Goal: Information Seeking & Learning: Learn about a topic

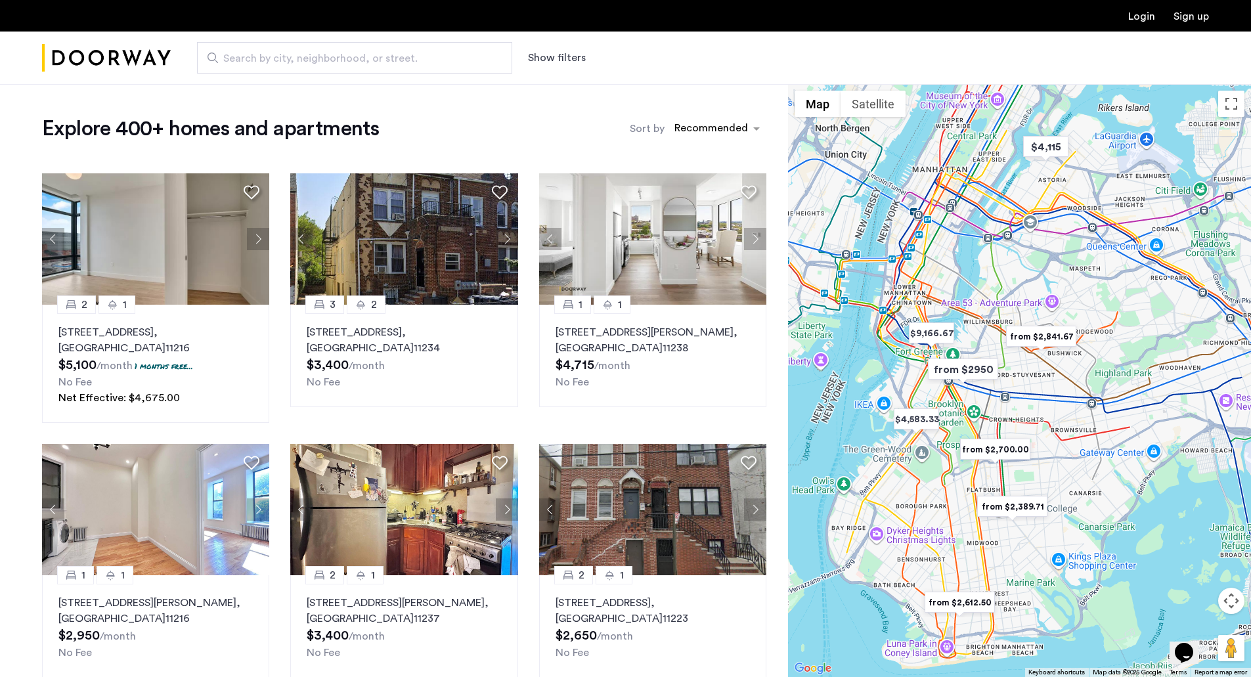
drag, startPoint x: 995, startPoint y: 364, endPoint x: 1004, endPoint y: 416, distance: 53.3
click at [970, 371] on img "from $2950" at bounding box center [963, 370] width 81 height 30
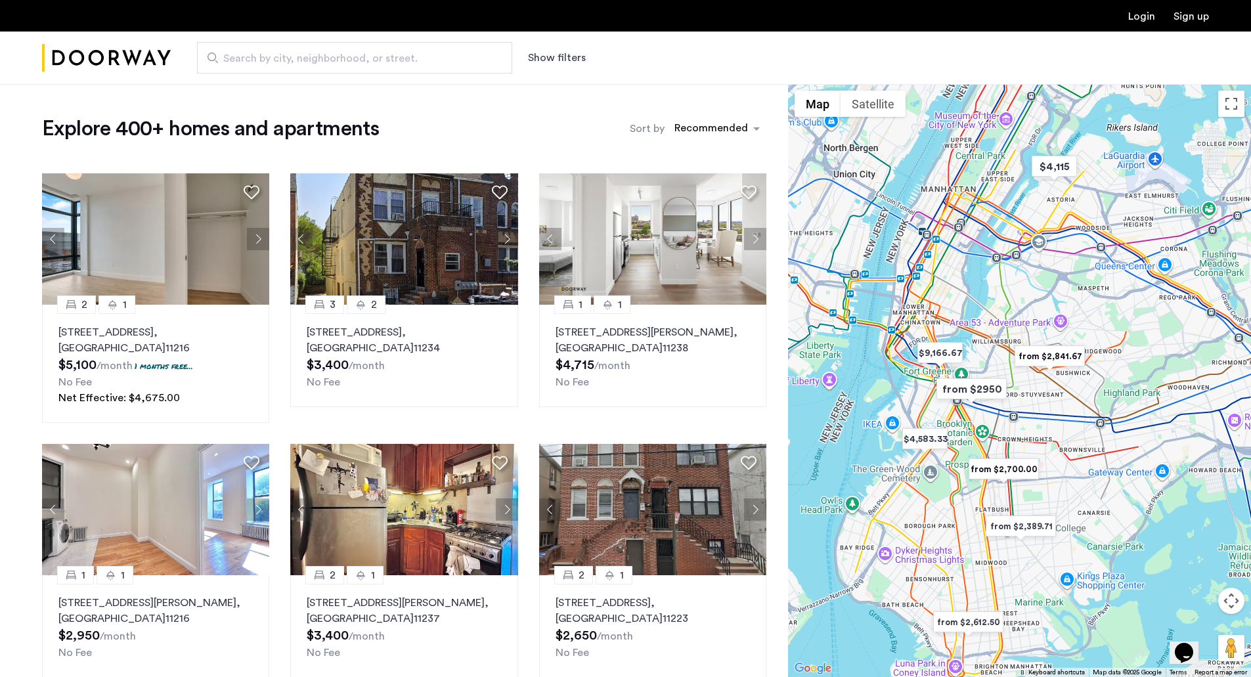
drag, startPoint x: 1051, startPoint y: 458, endPoint x: 1057, endPoint y: 537, distance: 79.1
click at [1057, 537] on div "To navigate, press the arrow keys." at bounding box center [1019, 380] width 463 height 593
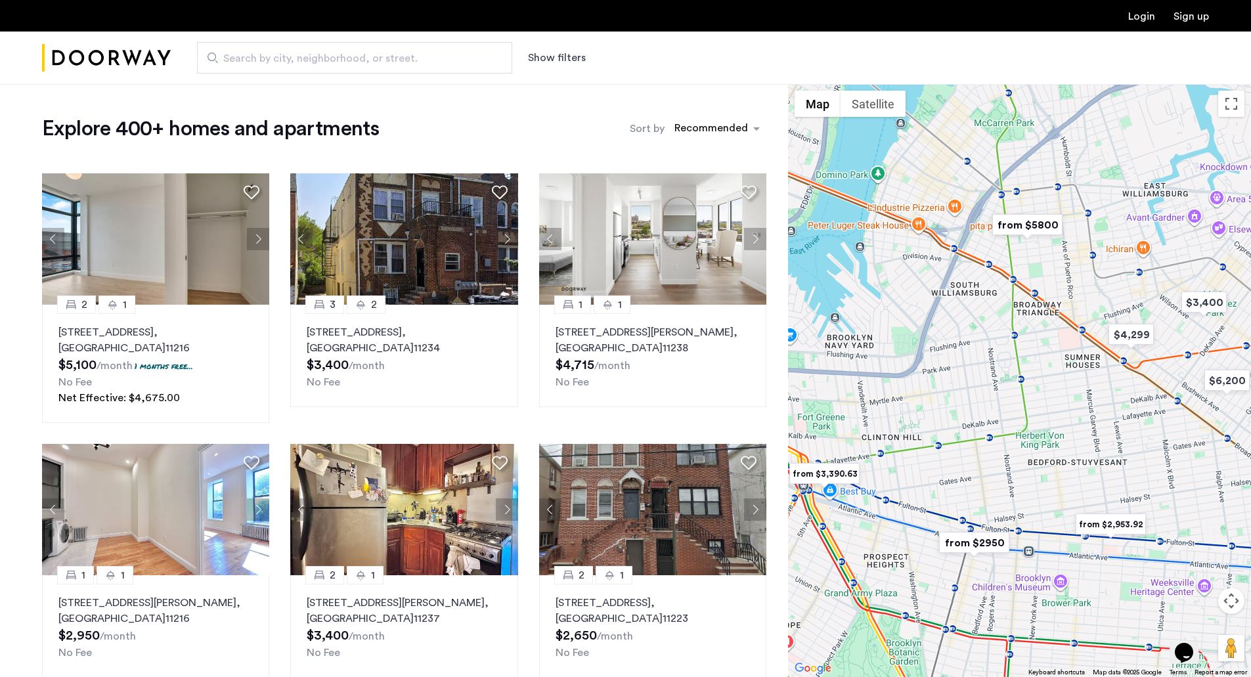
drag, startPoint x: 1093, startPoint y: 261, endPoint x: 1066, endPoint y: 349, distance: 91.8
click at [1066, 349] on div at bounding box center [1019, 380] width 463 height 593
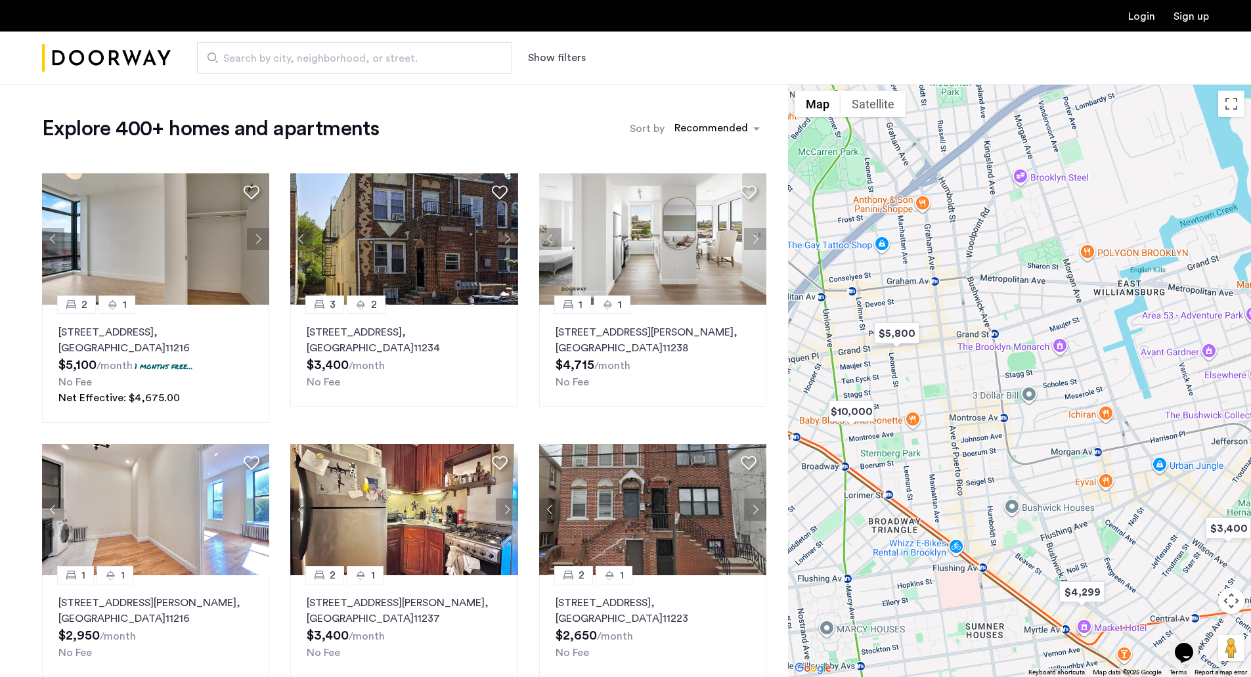
drag, startPoint x: 1182, startPoint y: 383, endPoint x: 1137, endPoint y: 393, distance: 45.7
click at [1137, 393] on div at bounding box center [1019, 380] width 463 height 593
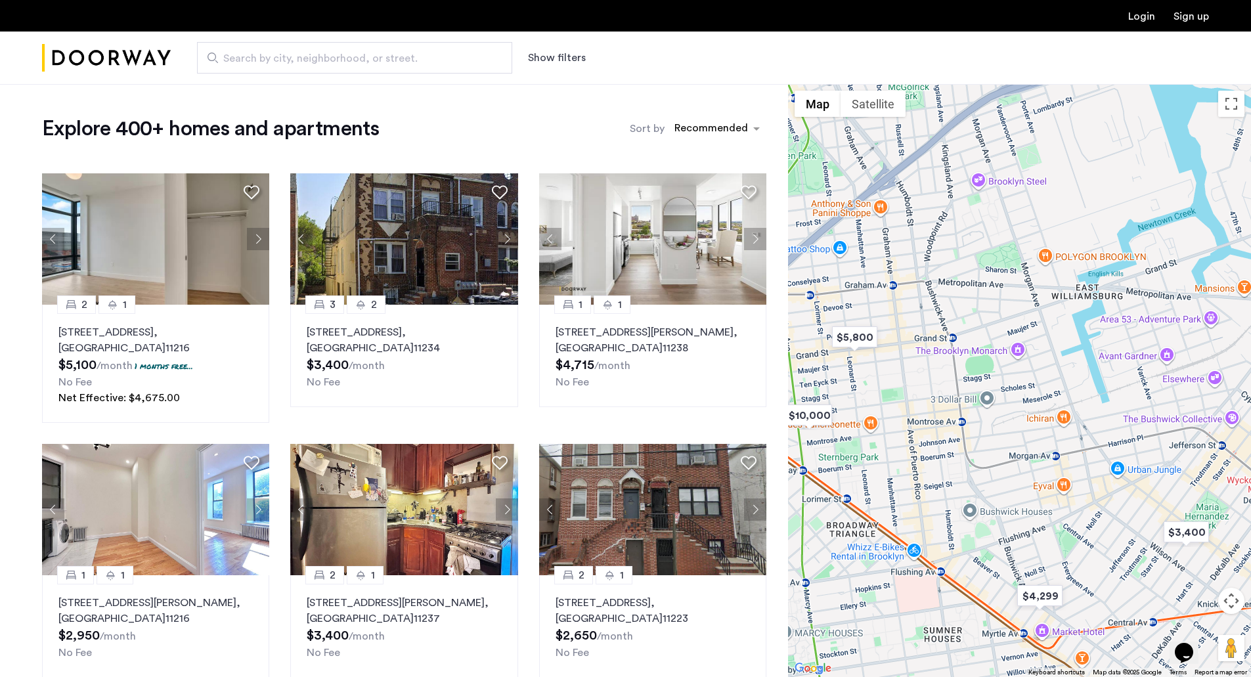
drag, startPoint x: 980, startPoint y: 387, endPoint x: 1047, endPoint y: 382, distance: 66.5
click at [1050, 383] on div at bounding box center [1019, 380] width 463 height 593
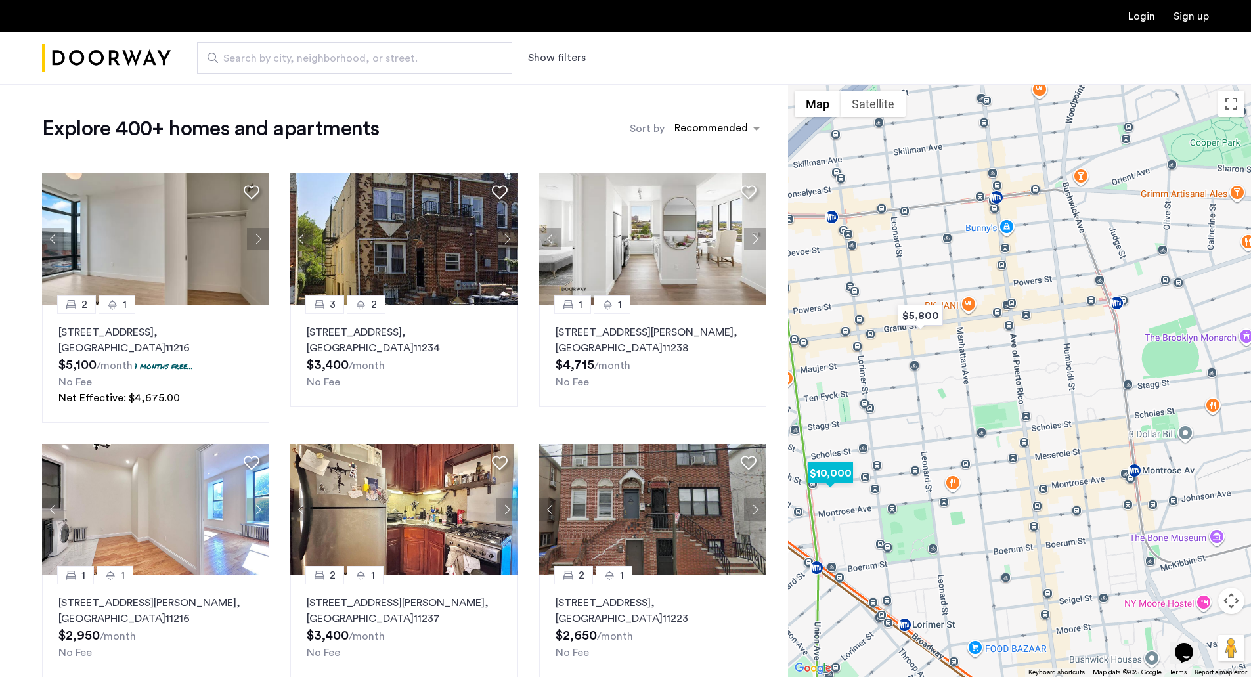
click at [823, 471] on img "$10,000" at bounding box center [830, 473] width 56 height 30
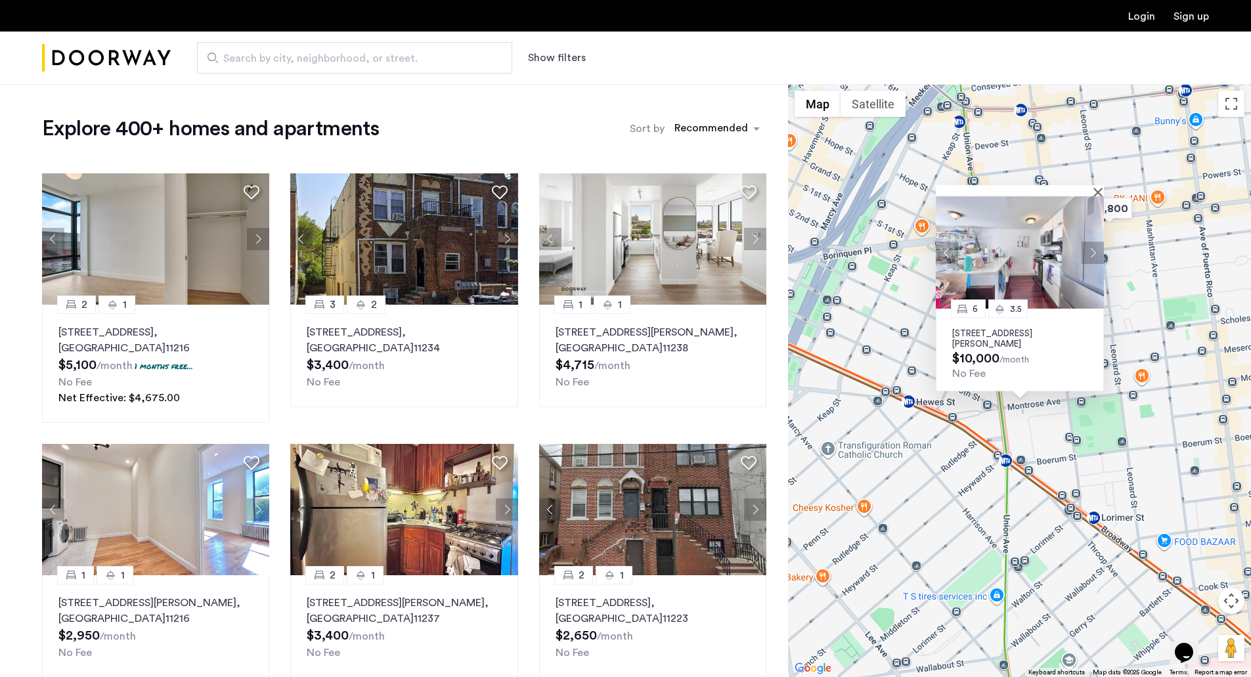
click at [1089, 245] on button "Next apartment" at bounding box center [1093, 252] width 22 height 22
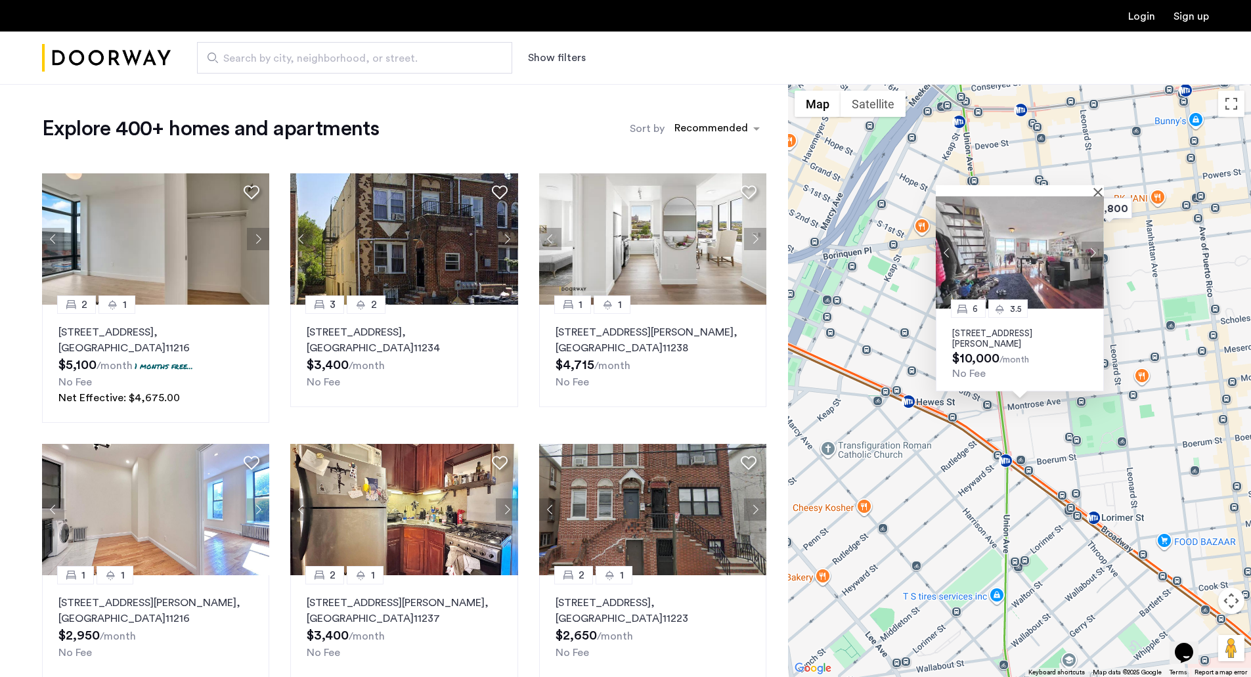
click at [1089, 245] on button "Next apartment" at bounding box center [1093, 252] width 22 height 22
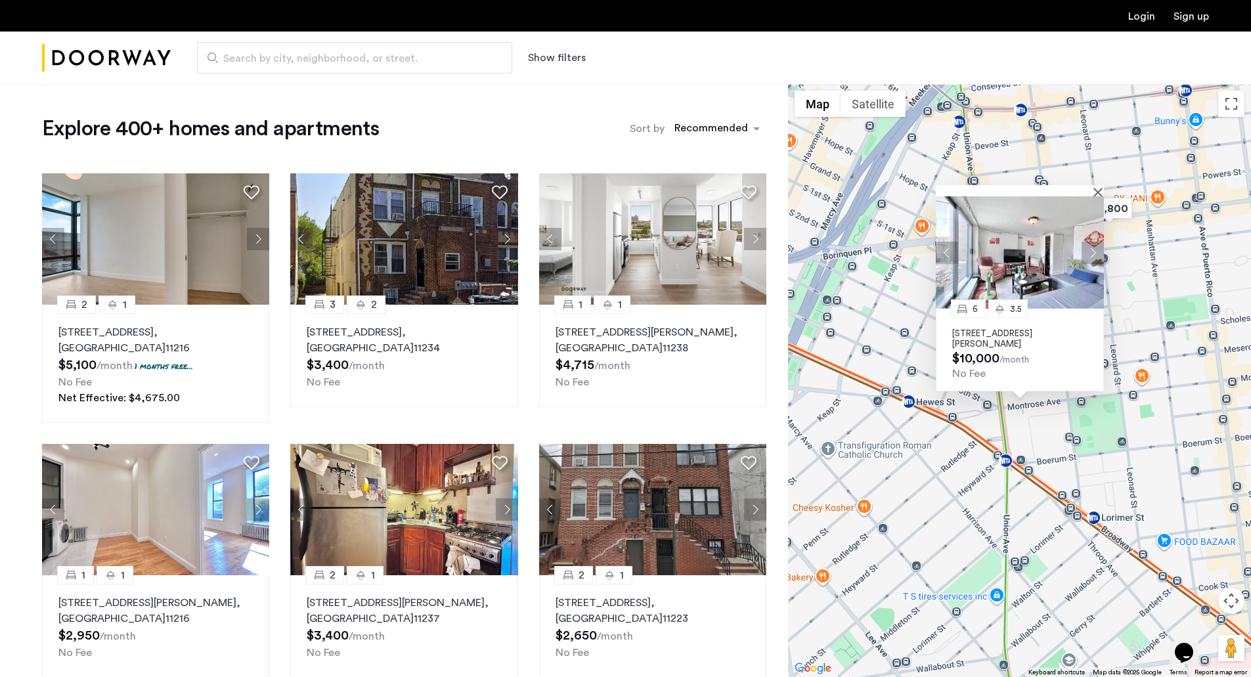
click at [1089, 245] on button "Next apartment" at bounding box center [1093, 252] width 22 height 22
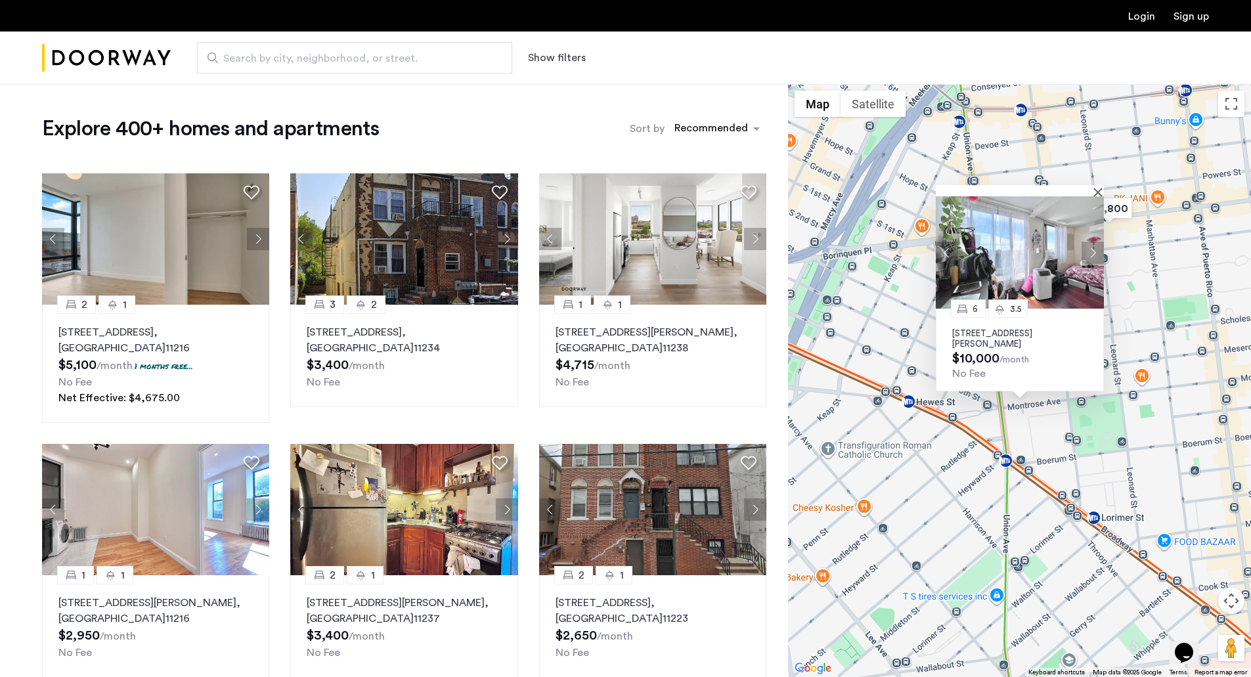
click at [1089, 245] on button "Next apartment" at bounding box center [1093, 252] width 22 height 22
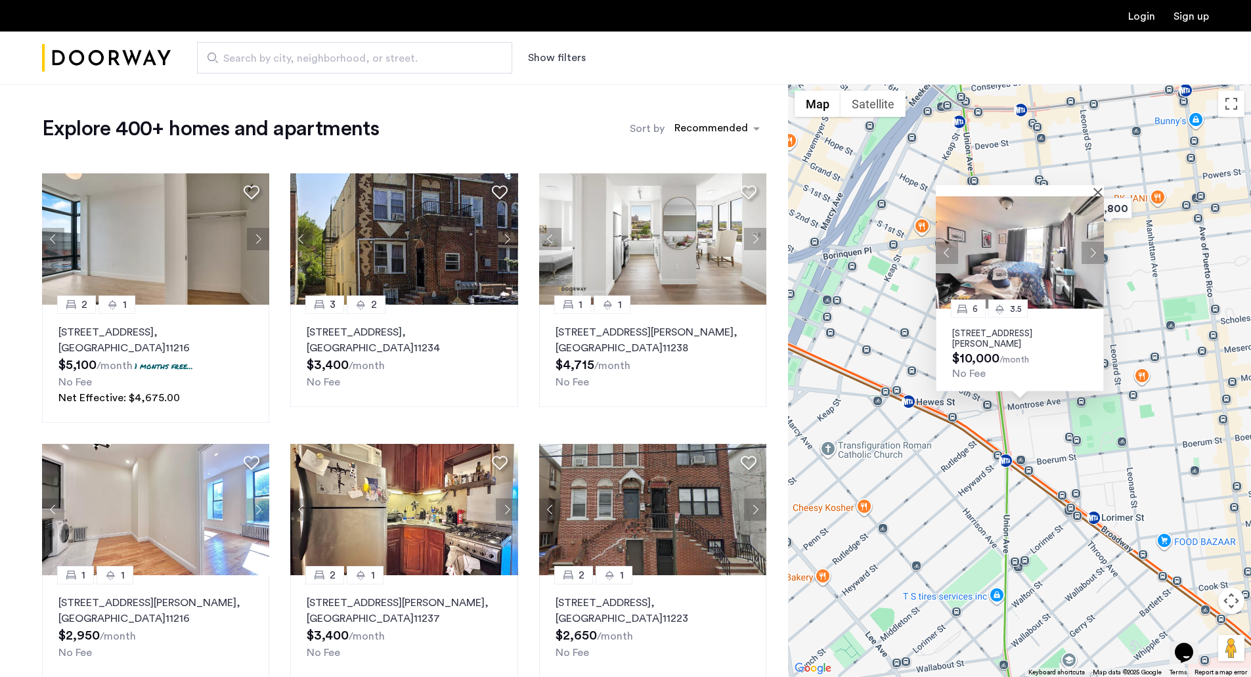
click at [1089, 245] on button "Next apartment" at bounding box center [1093, 252] width 22 height 22
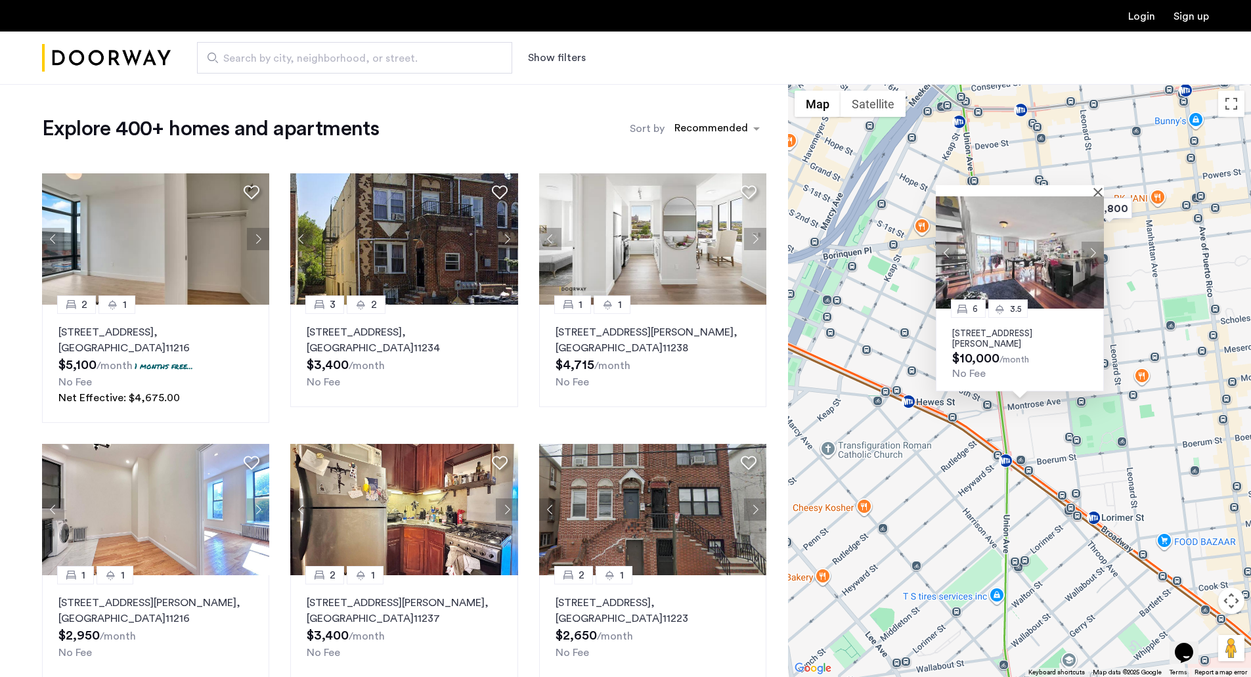
click at [1092, 251] on button "Next apartment" at bounding box center [1093, 252] width 22 height 22
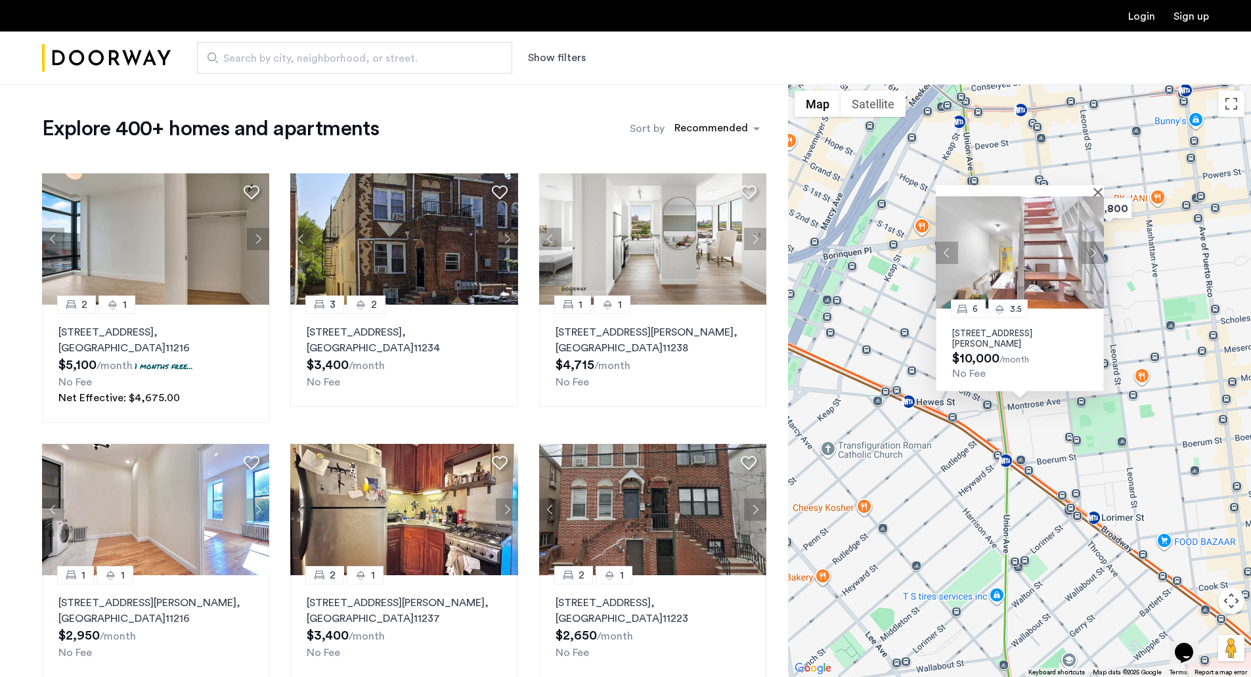
click at [1092, 251] on button "Next apartment" at bounding box center [1093, 252] width 22 height 22
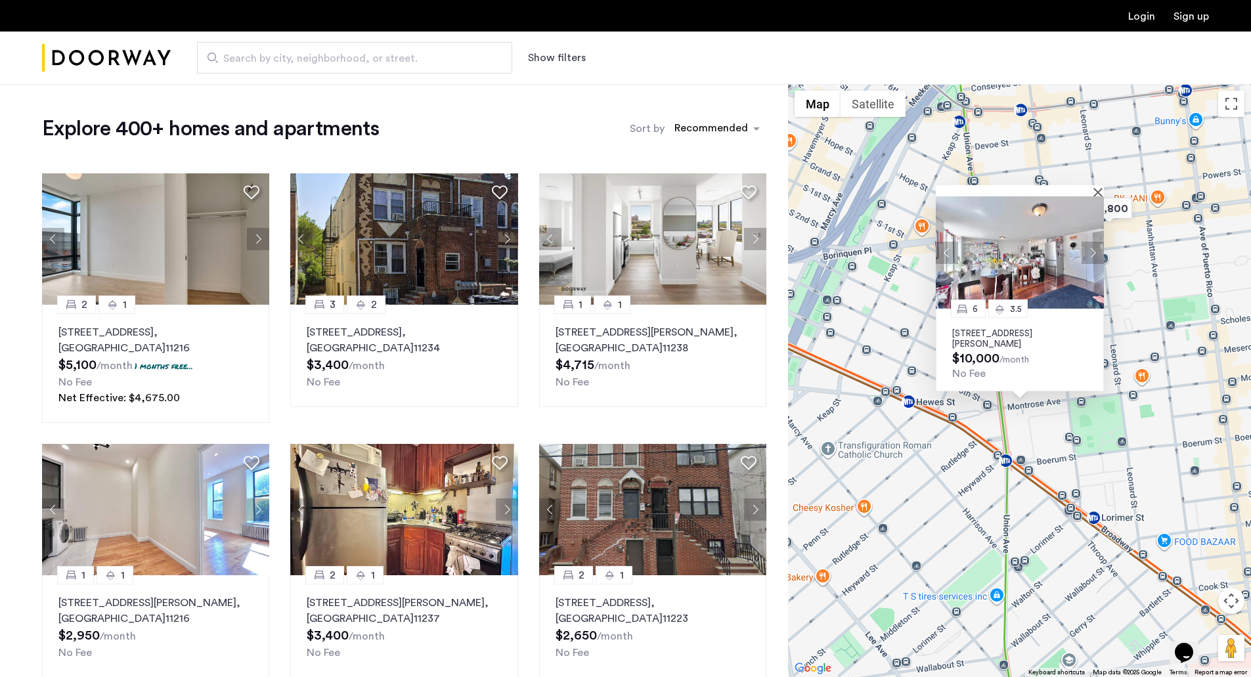
click at [1092, 251] on button "Next apartment" at bounding box center [1093, 252] width 22 height 22
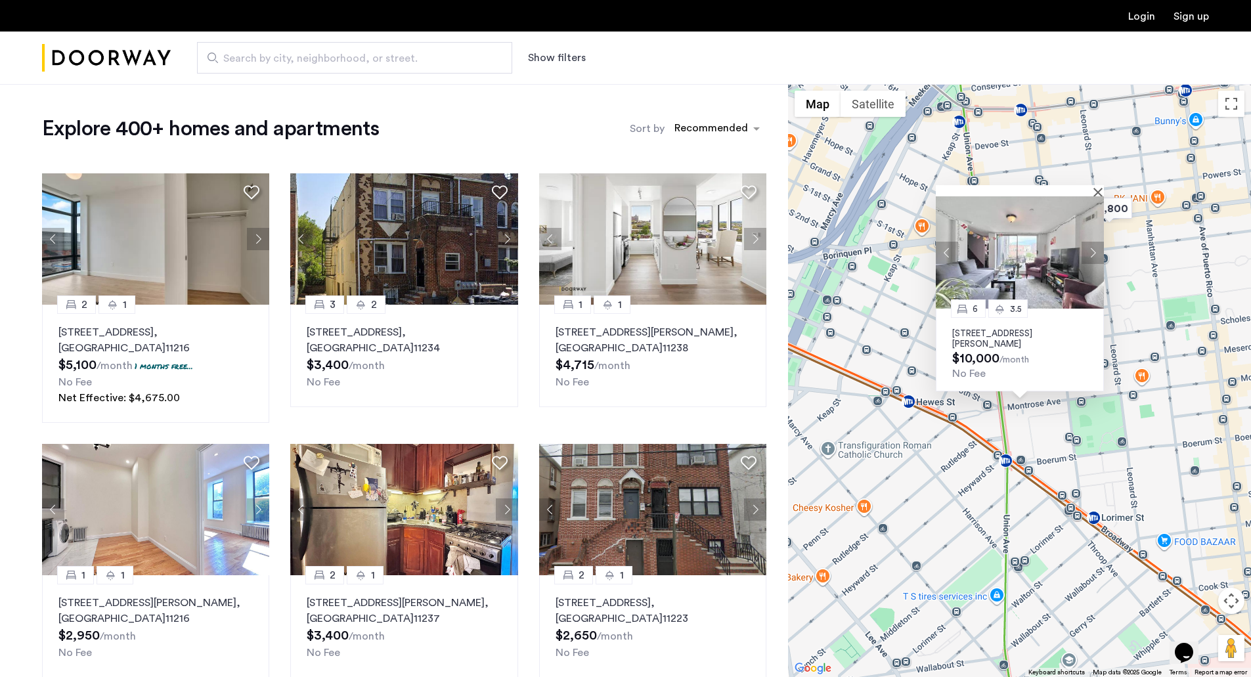
click at [1067, 282] on img at bounding box center [1020, 252] width 168 height 112
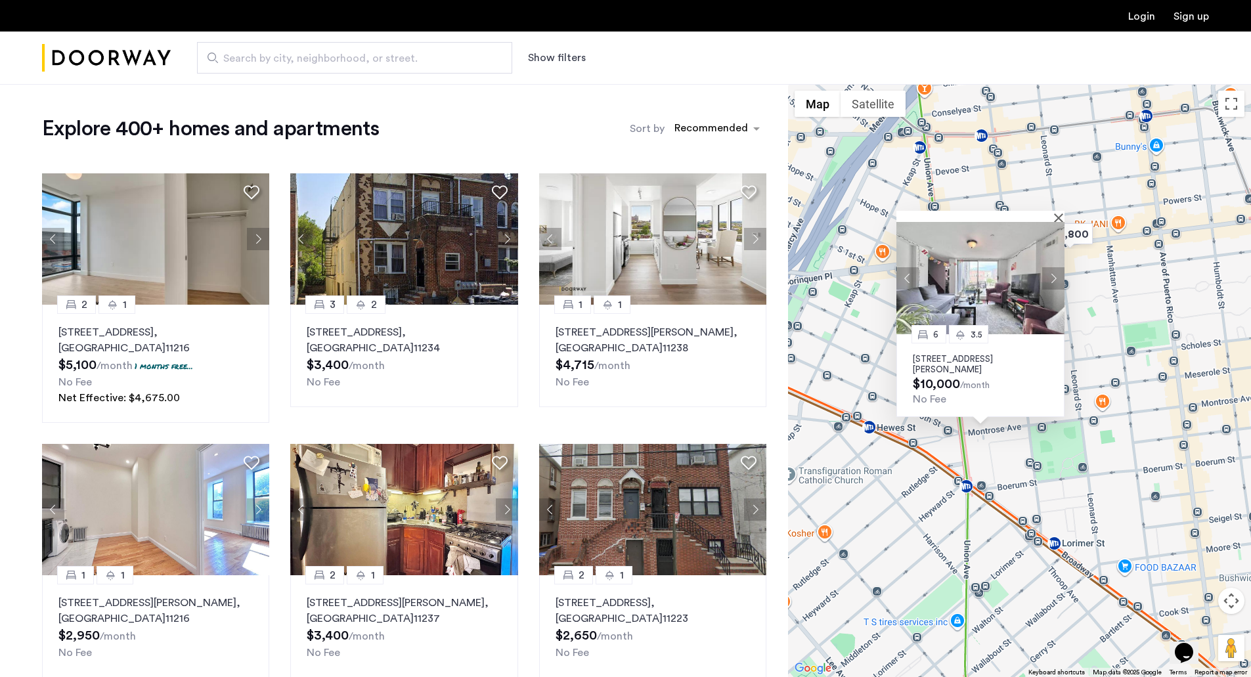
drag, startPoint x: 995, startPoint y: 487, endPoint x: 951, endPoint y: 516, distance: 53.0
click at [951, 516] on div "6 3.5 [STREET_ADDRESS][PERSON_NAME] $10,000 /month No Fee" at bounding box center [1019, 380] width 463 height 593
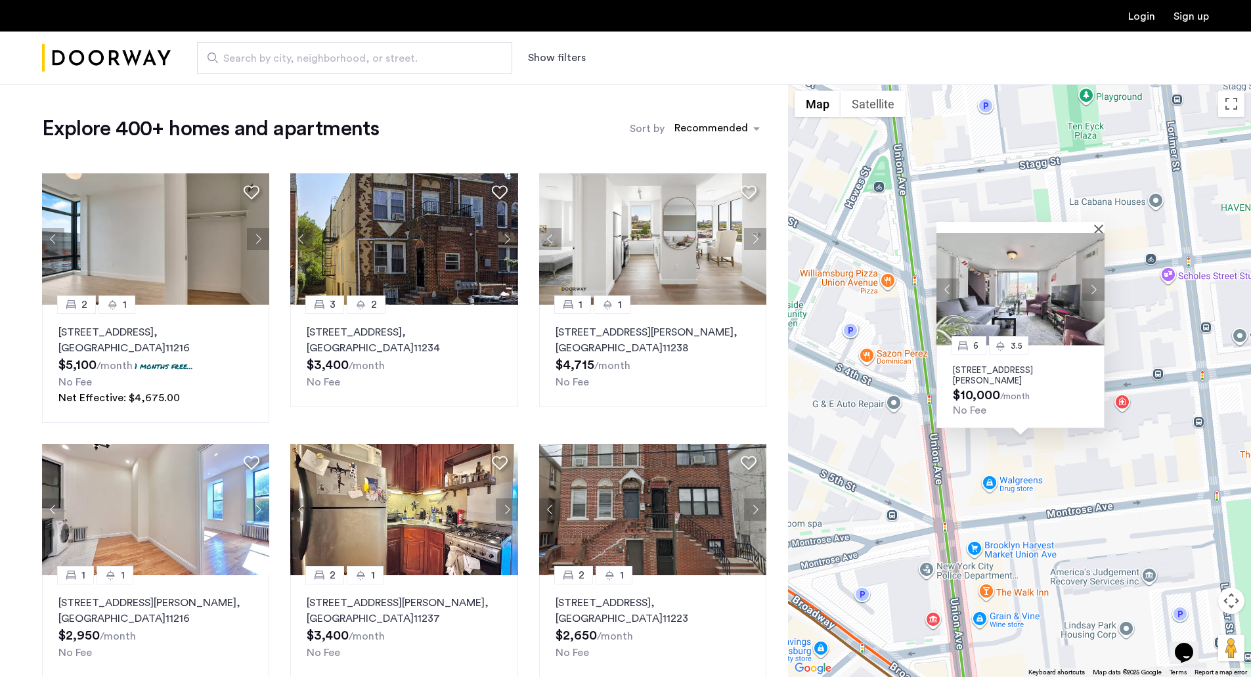
drag, startPoint x: 973, startPoint y: 365, endPoint x: 1072, endPoint y: 494, distance: 163.0
click at [1072, 494] on div "6 3.5 [STREET_ADDRESS][PERSON_NAME] $10,000 /month No Fee" at bounding box center [1019, 380] width 463 height 593
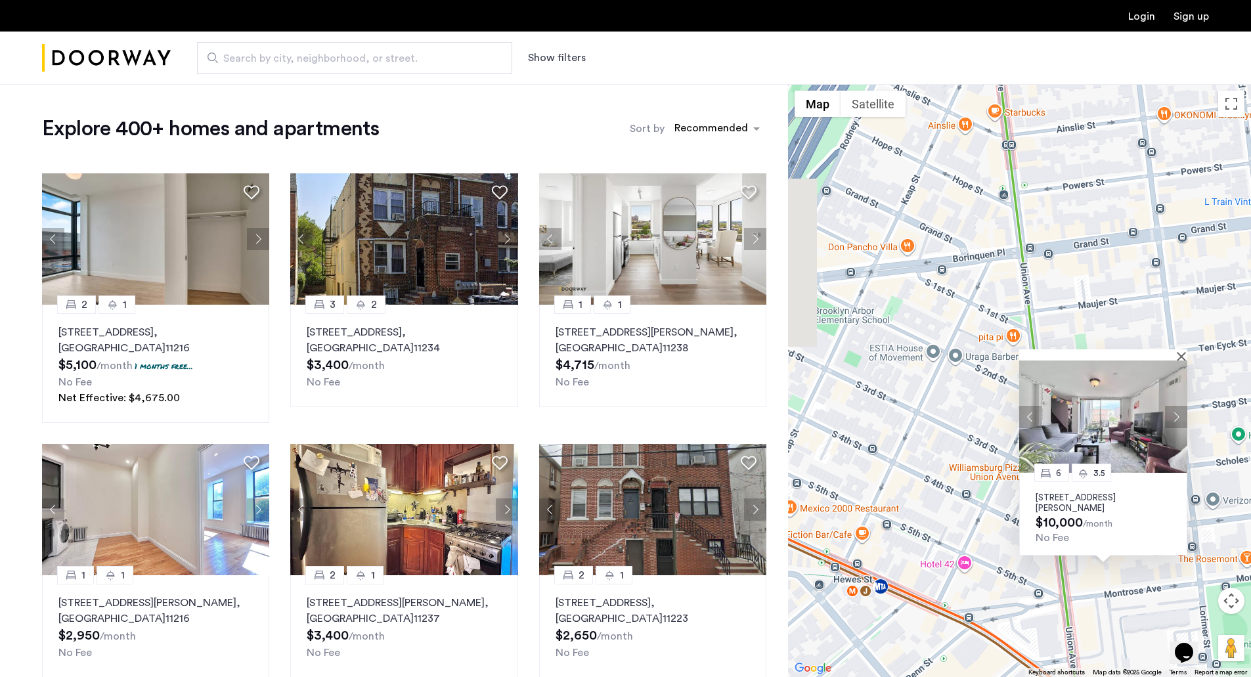
drag, startPoint x: 907, startPoint y: 384, endPoint x: 976, endPoint y: 492, distance: 128.8
click at [974, 500] on div "6 3.5 [STREET_ADDRESS][PERSON_NAME] $10,000 /month No Fee" at bounding box center [1019, 380] width 463 height 593
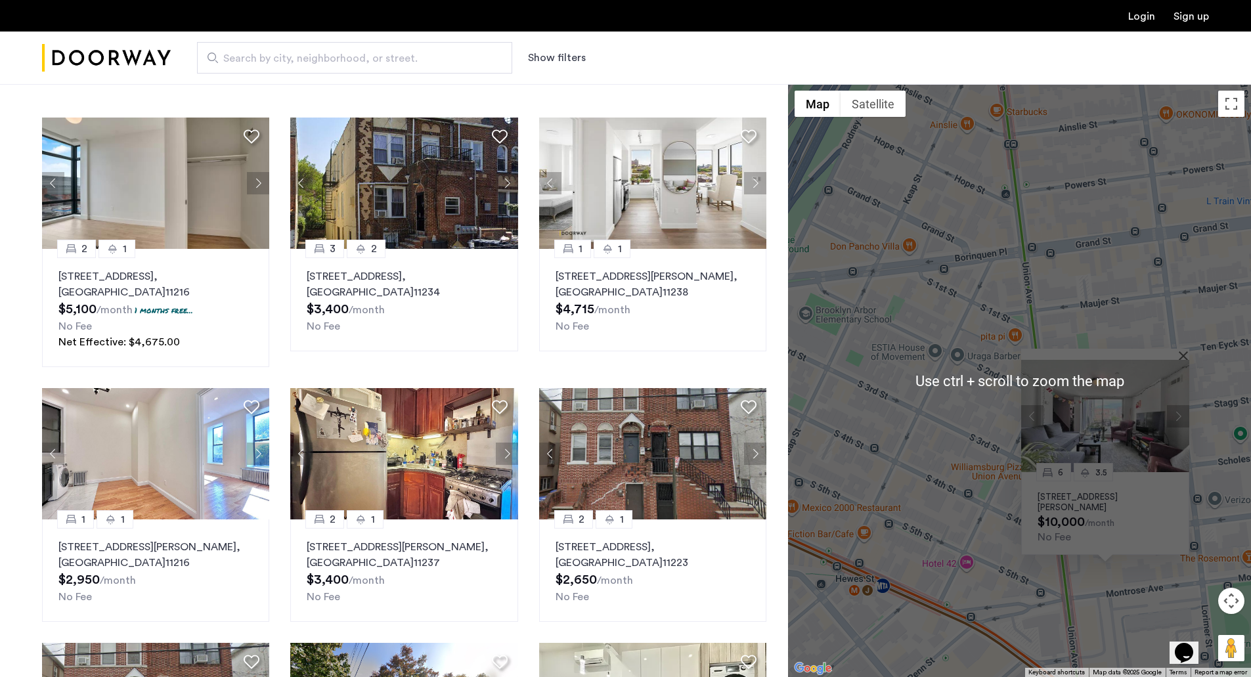
scroll to position [66, 0]
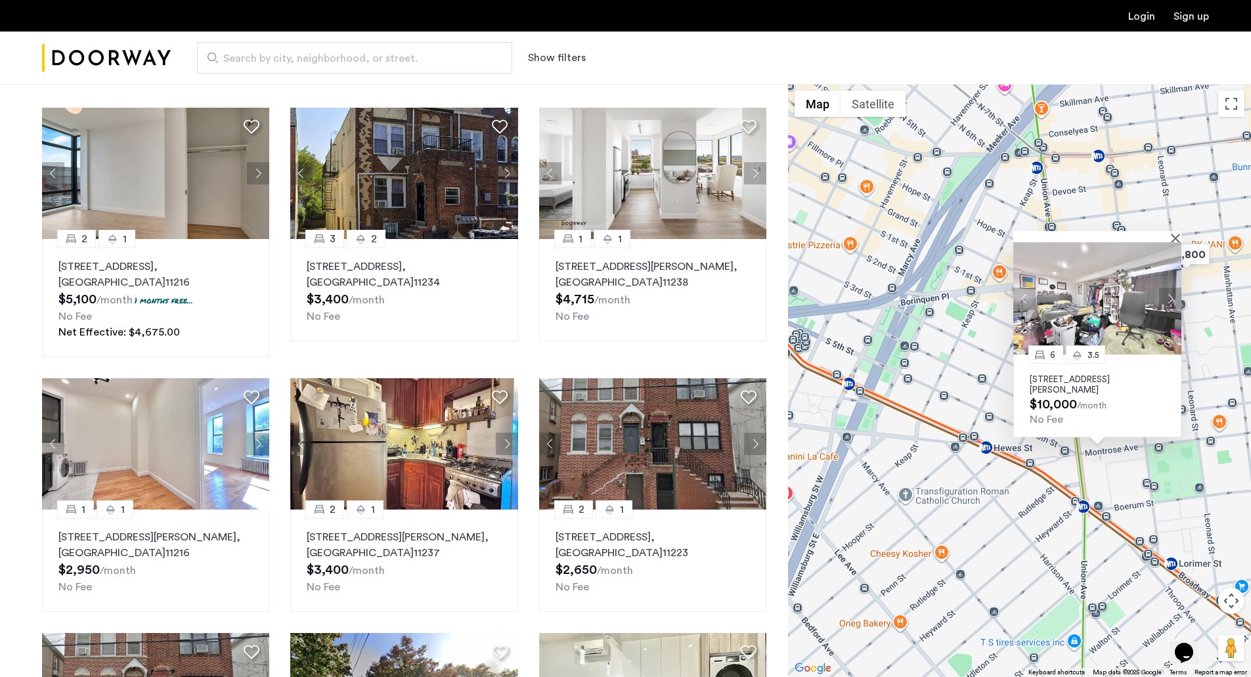
drag, startPoint x: 1137, startPoint y: 273, endPoint x: 911, endPoint y: 327, distance: 232.9
click at [862, 347] on div "6 3.5 [STREET_ADDRESS][PERSON_NAME] $10,000 /month No Fee" at bounding box center [1019, 380] width 463 height 593
click at [1183, 242] on img "$5,800" at bounding box center [1187, 255] width 56 height 30
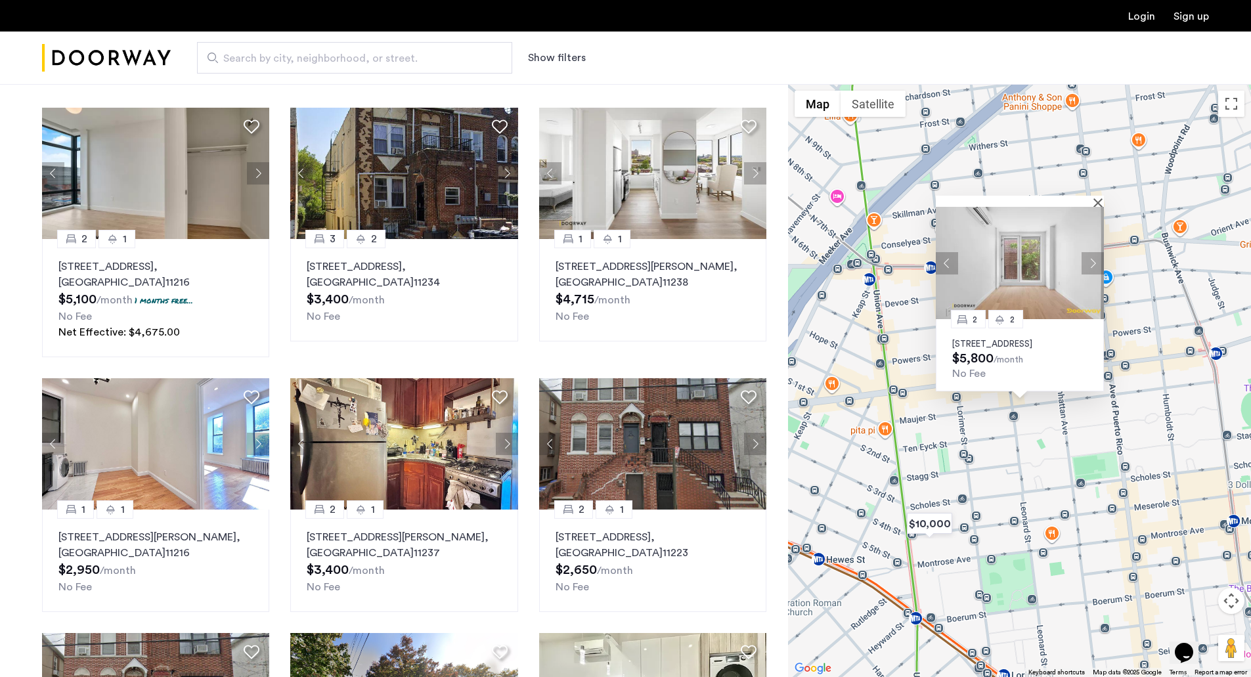
click at [1095, 196] on div at bounding box center [1020, 201] width 168 height 11
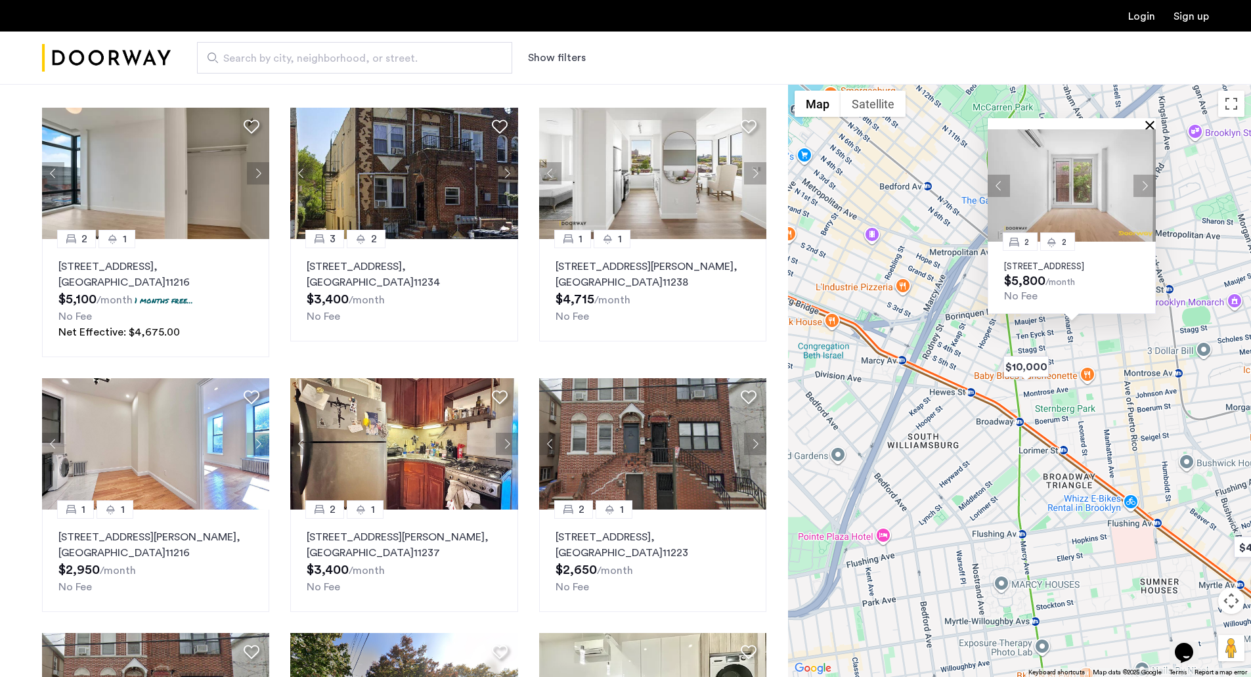
click at [1149, 120] on button "Close" at bounding box center [1152, 124] width 9 height 9
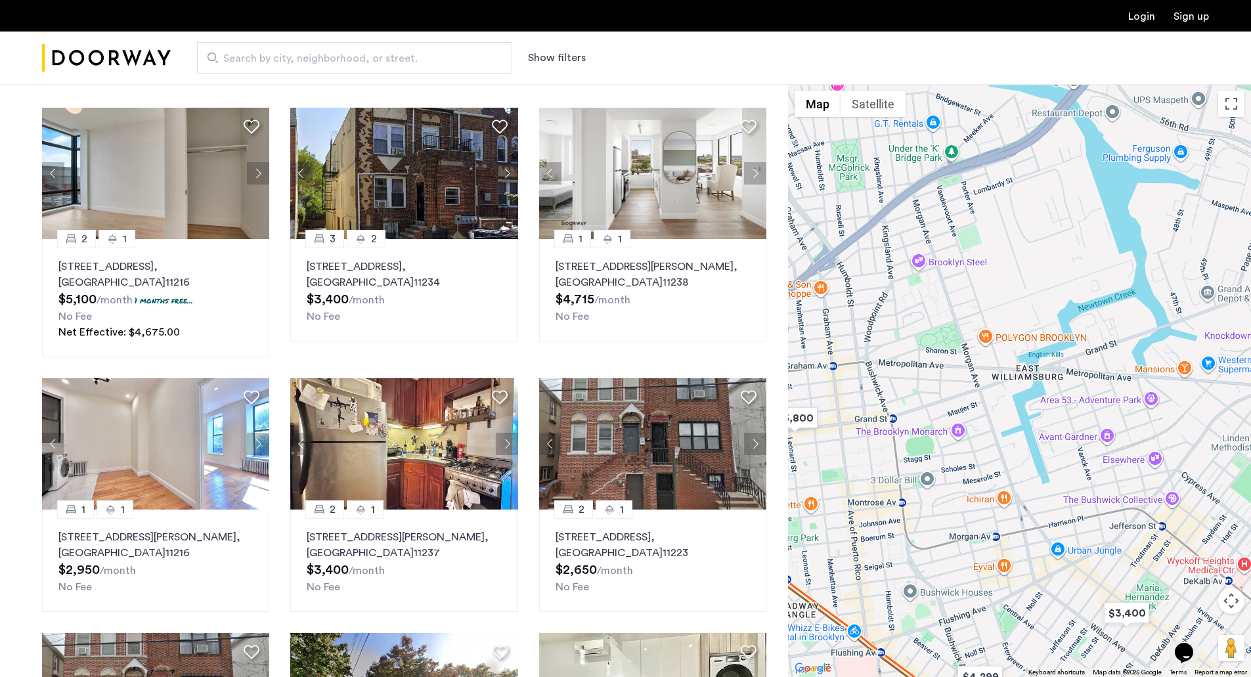
drag, startPoint x: 1175, startPoint y: 150, endPoint x: 900, endPoint y: 269, distance: 300.0
click at [900, 269] on div at bounding box center [1019, 380] width 463 height 593
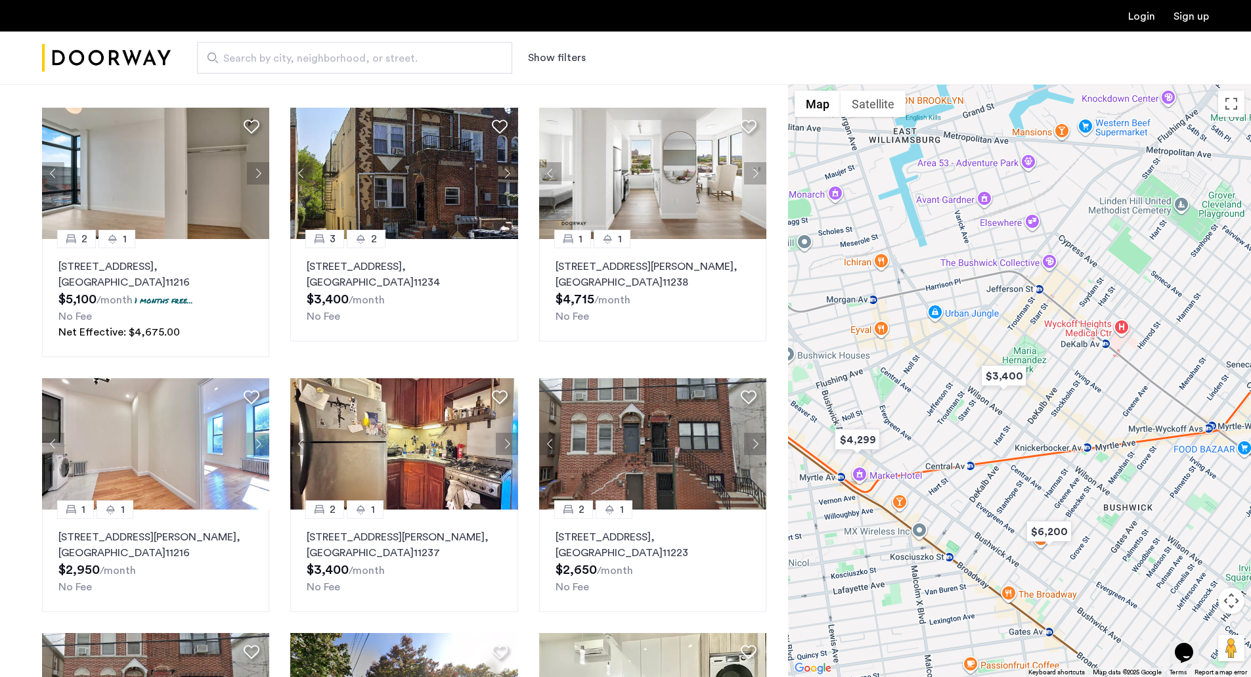
drag, startPoint x: 1163, startPoint y: 518, endPoint x: 1049, endPoint y: 288, distance: 256.4
click at [1049, 288] on div at bounding box center [1019, 380] width 463 height 593
click at [1007, 381] on img "$3,400" at bounding box center [1004, 376] width 56 height 30
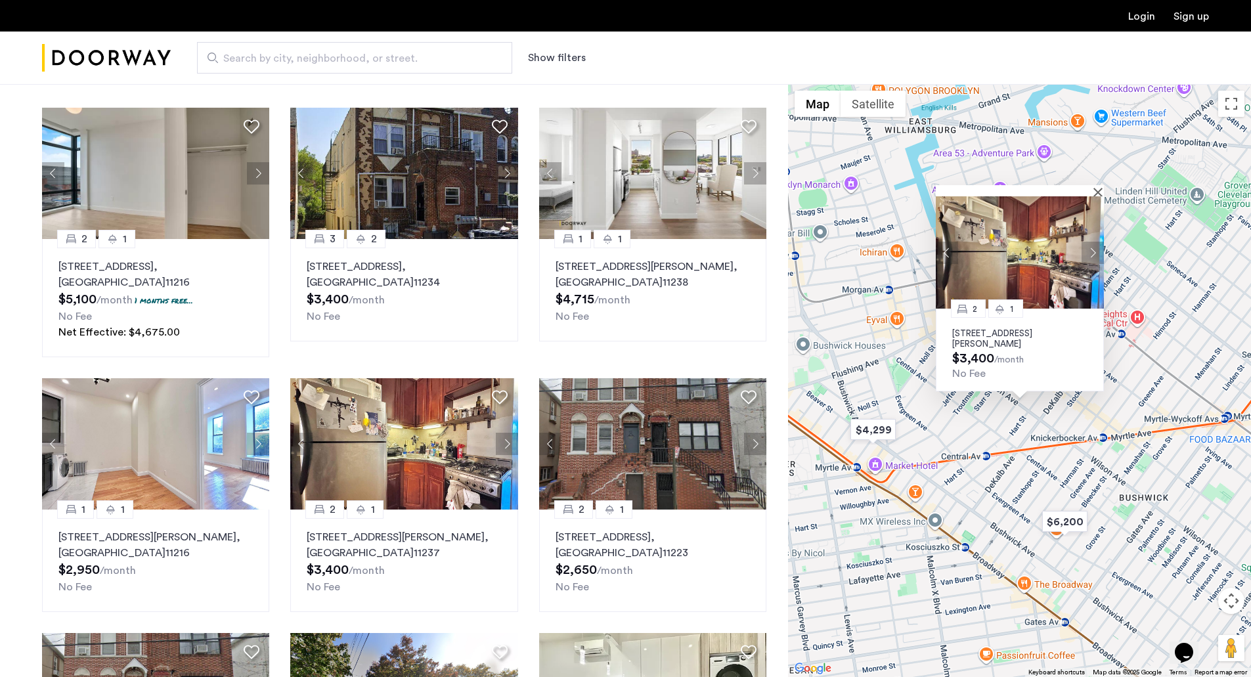
click at [1087, 248] on button "Next apartment" at bounding box center [1093, 252] width 22 height 22
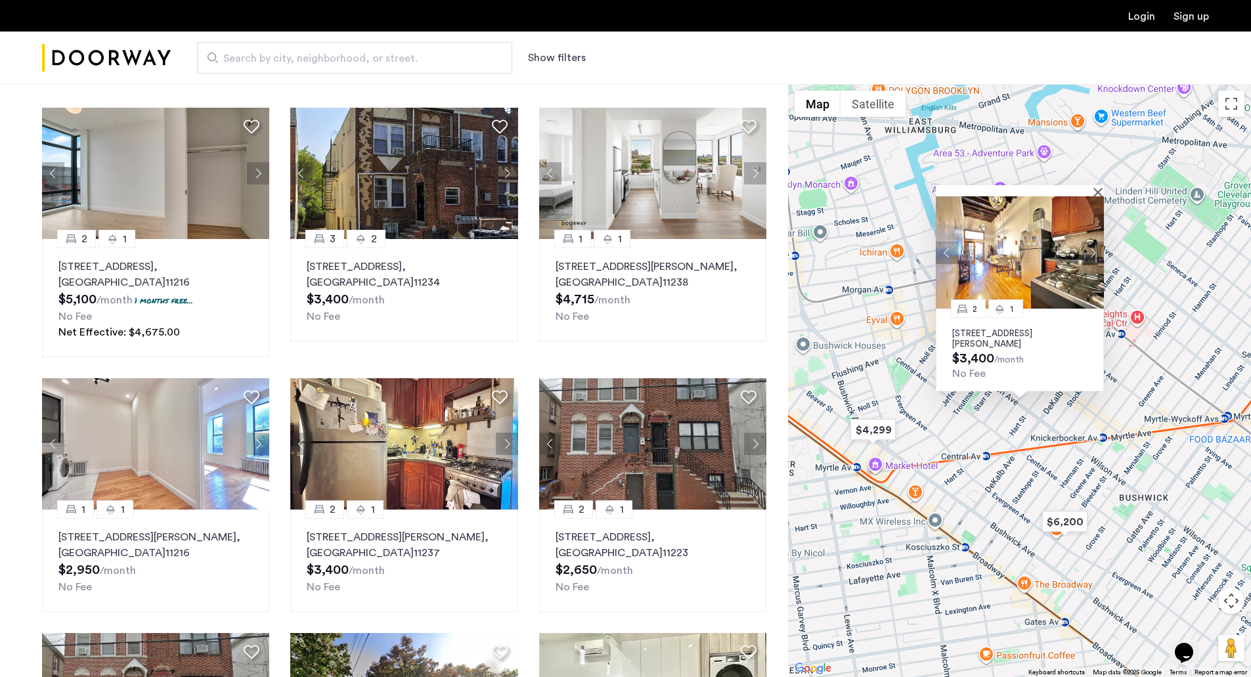
click at [1083, 251] on button "Next apartment" at bounding box center [1093, 252] width 22 height 22
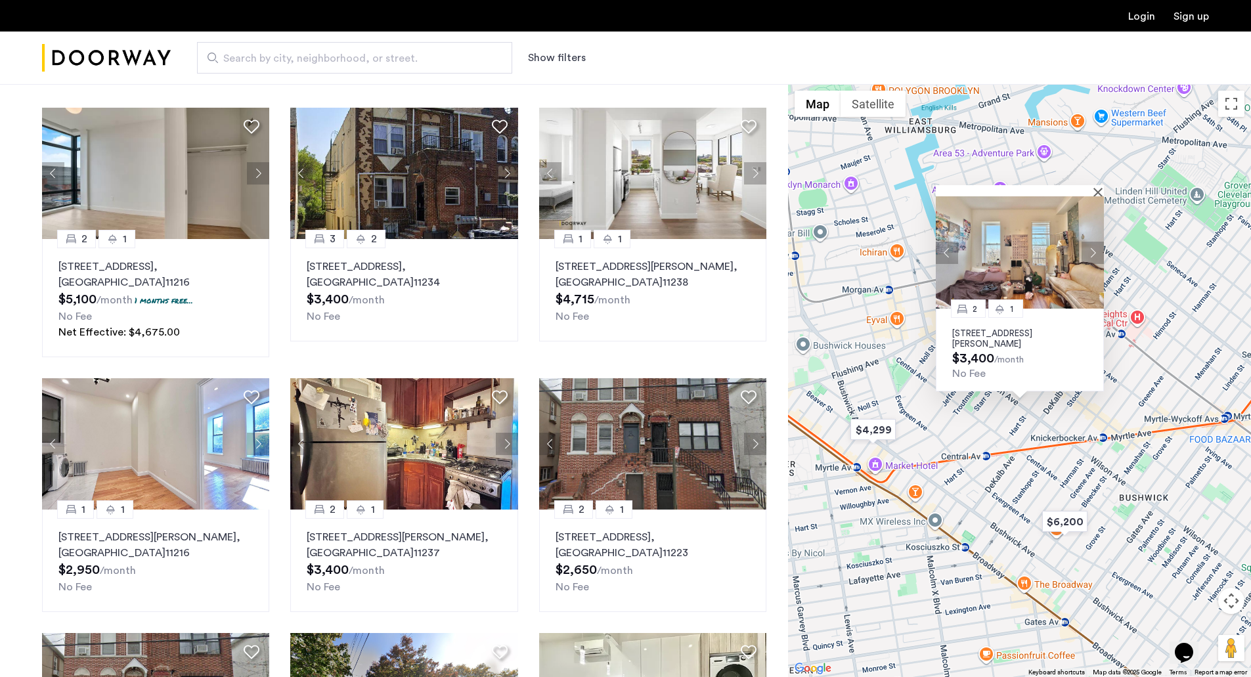
click at [1083, 251] on button "Next apartment" at bounding box center [1093, 252] width 22 height 22
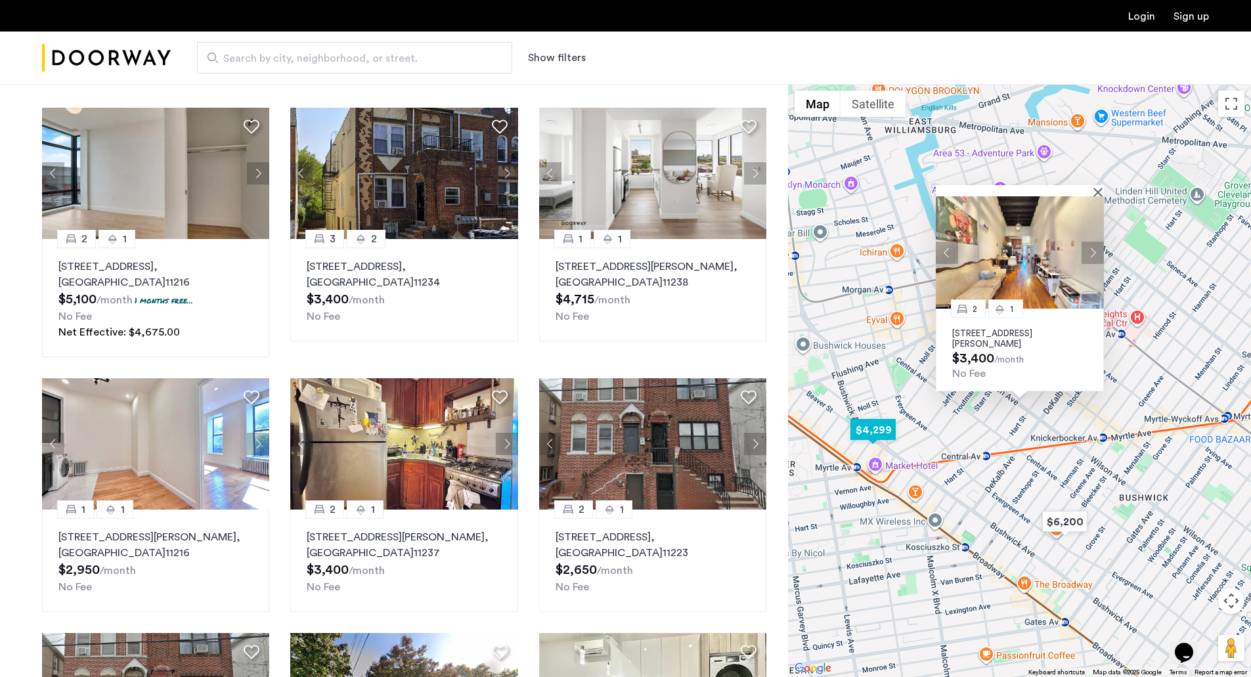
click at [873, 426] on img "$4,299" at bounding box center [873, 430] width 56 height 30
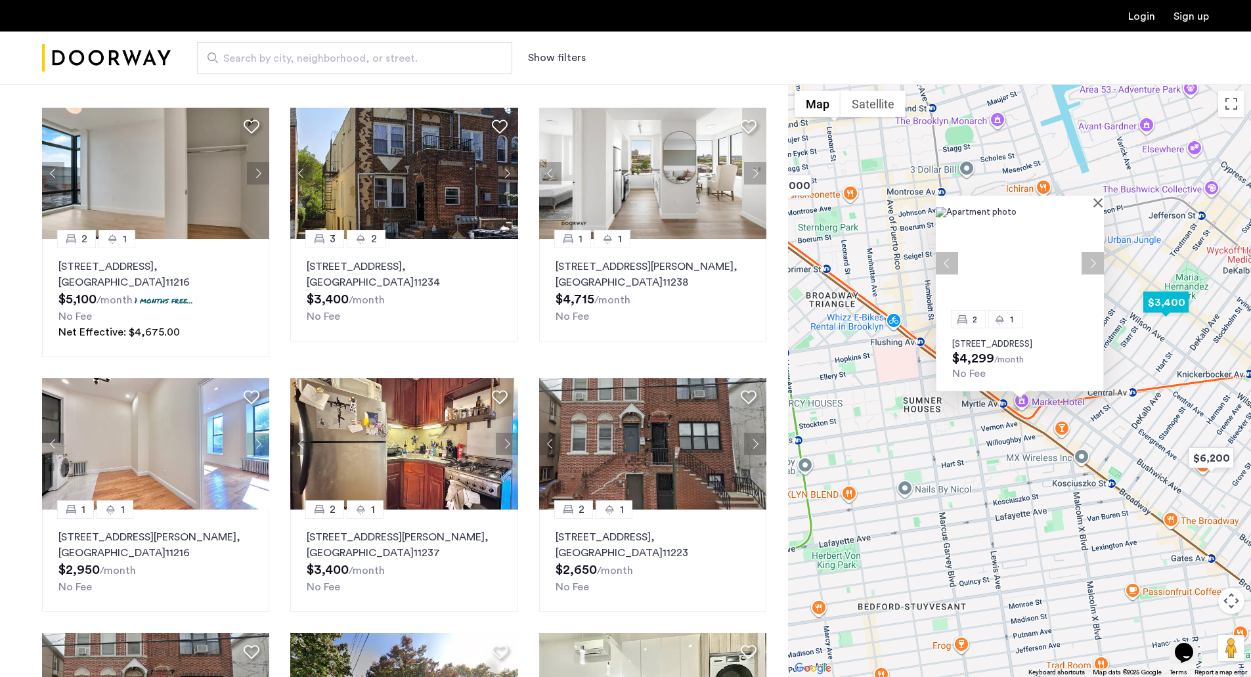
click at [1158, 303] on img "$3,400" at bounding box center [1166, 303] width 56 height 30
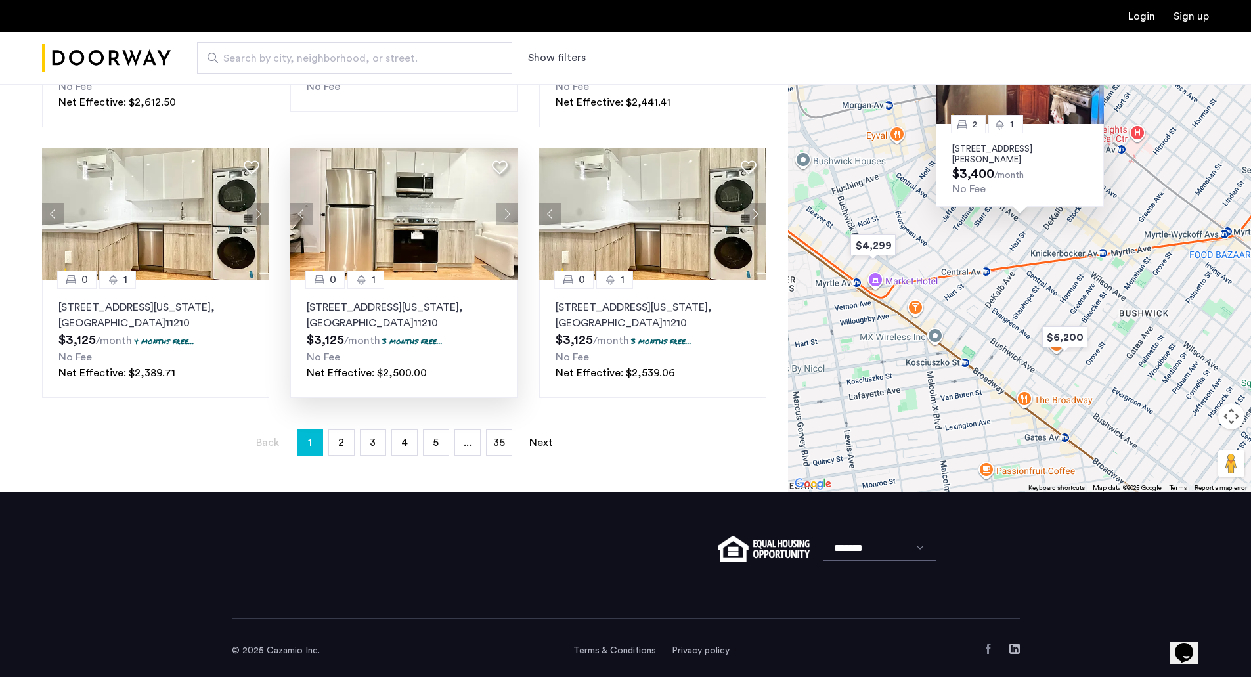
scroll to position [827, 0]
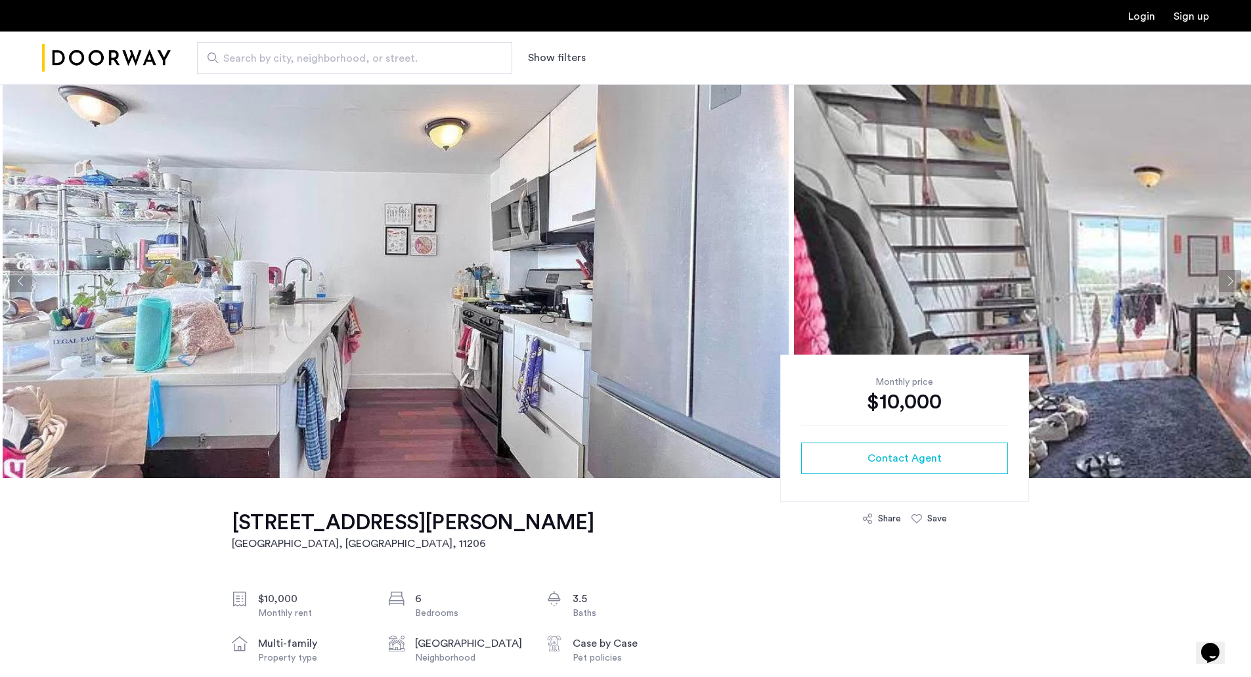
drag, startPoint x: 1100, startPoint y: 273, endPoint x: 402, endPoint y: 280, distance: 698.1
click at [794, 280] on img at bounding box center [1187, 281] width 786 height 394
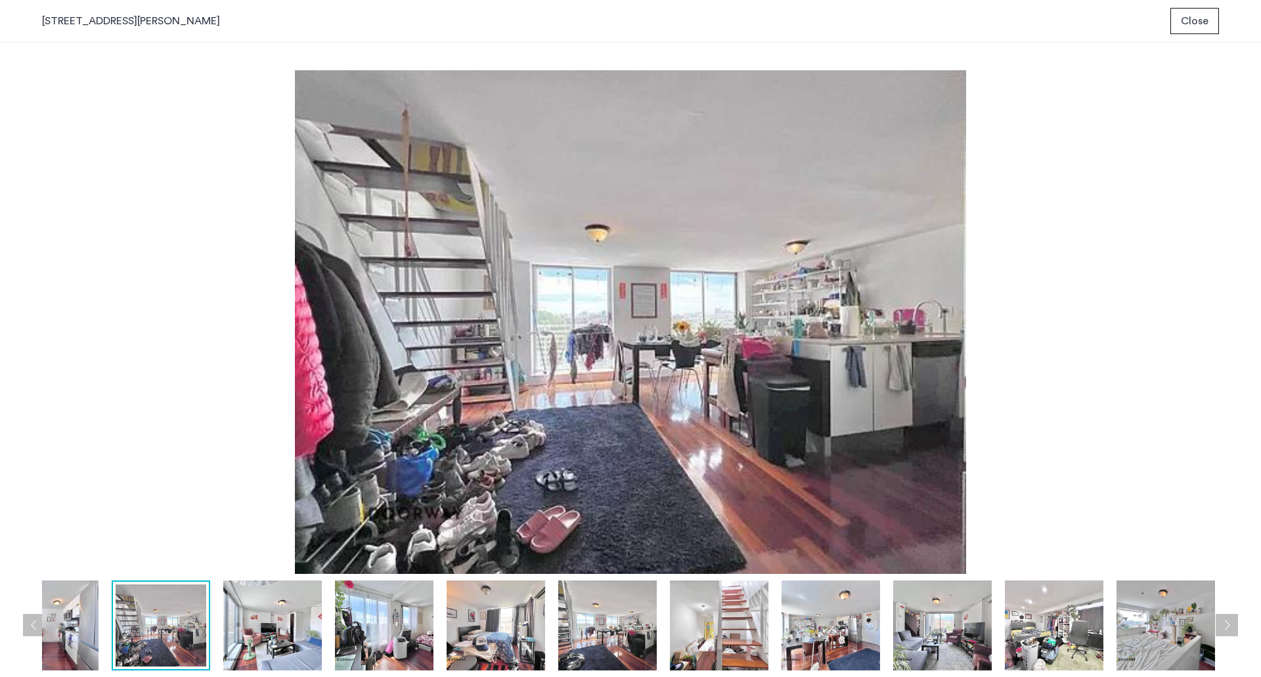
drag, startPoint x: 1208, startPoint y: 24, endPoint x: 1192, endPoint y: 35, distance: 19.3
click at [1203, 28] on span "Close" at bounding box center [1195, 21] width 28 height 16
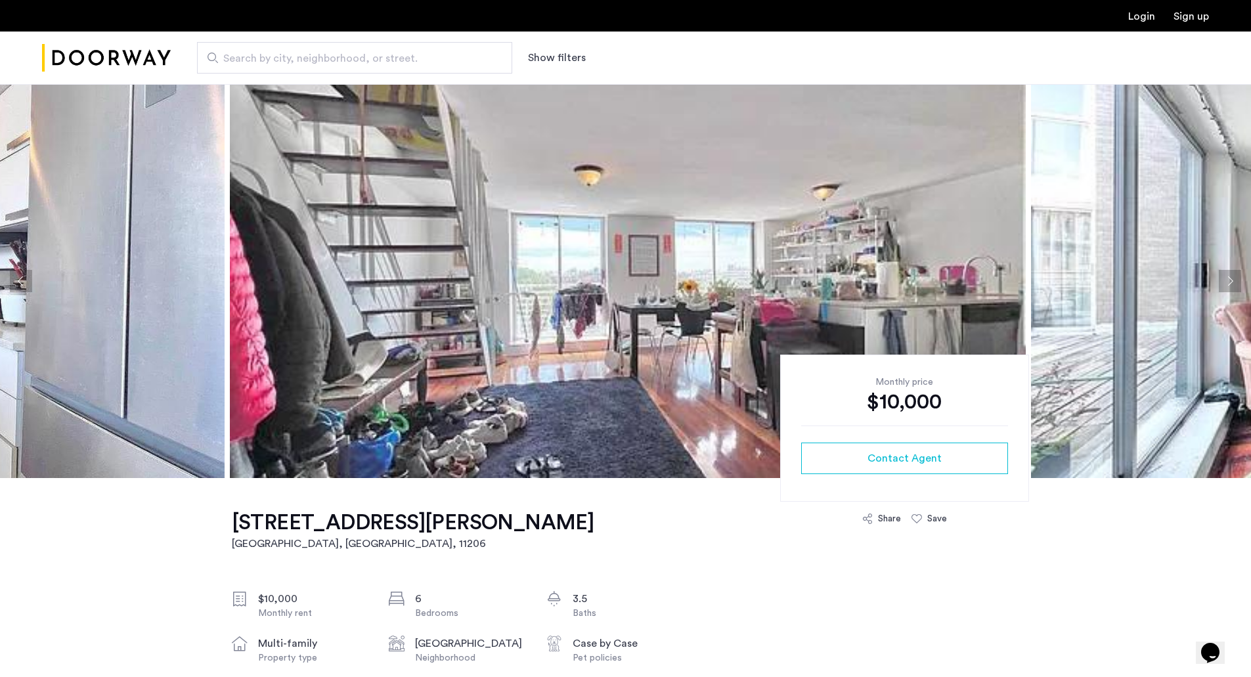
drag, startPoint x: 988, startPoint y: 182, endPoint x: 563, endPoint y: 239, distance: 429.3
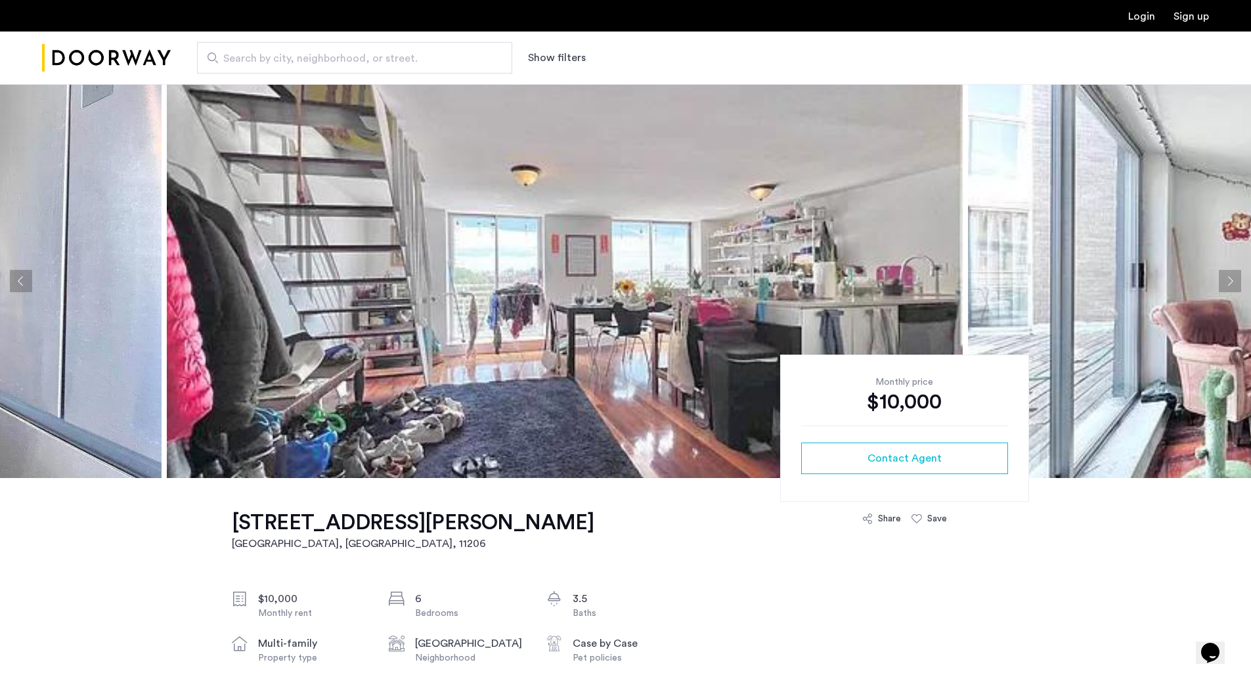
drag, startPoint x: 793, startPoint y: 227, endPoint x: 152, endPoint y: 229, distance: 640.2
click at [167, 229] on img at bounding box center [565, 281] width 796 height 394
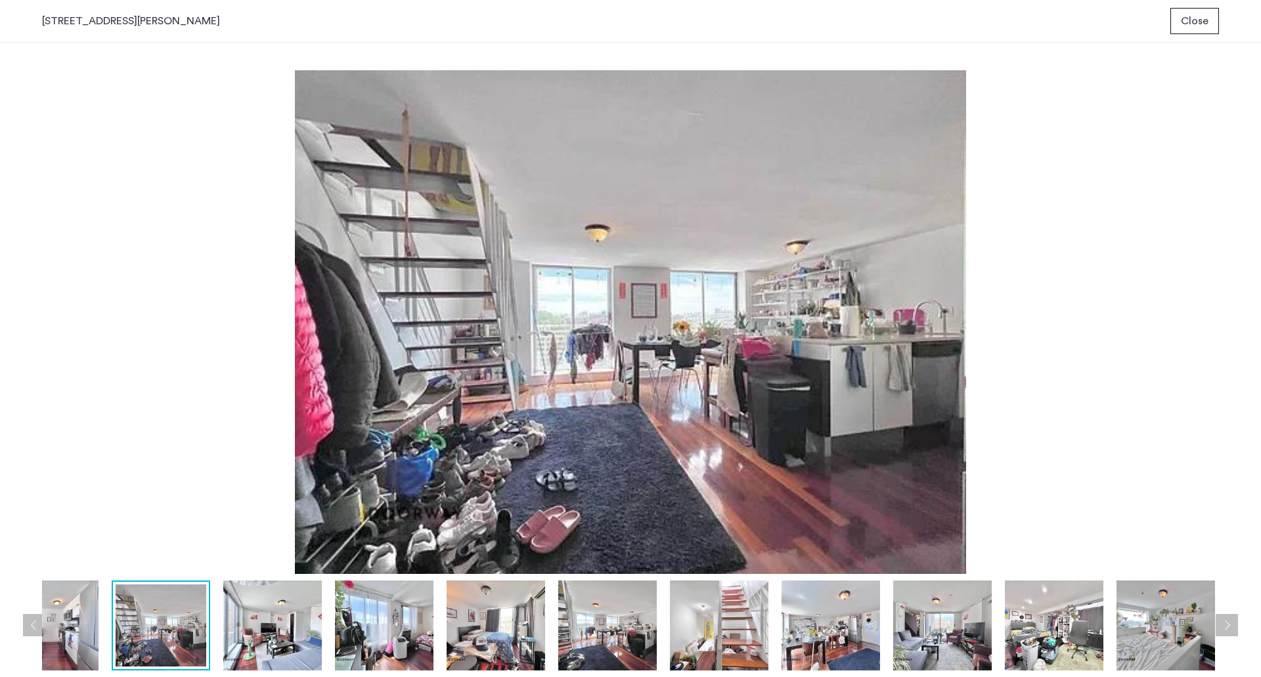
click at [883, 637] on div at bounding box center [1166, 625] width 2485 height 90
click at [924, 635] on img at bounding box center [942, 625] width 98 height 90
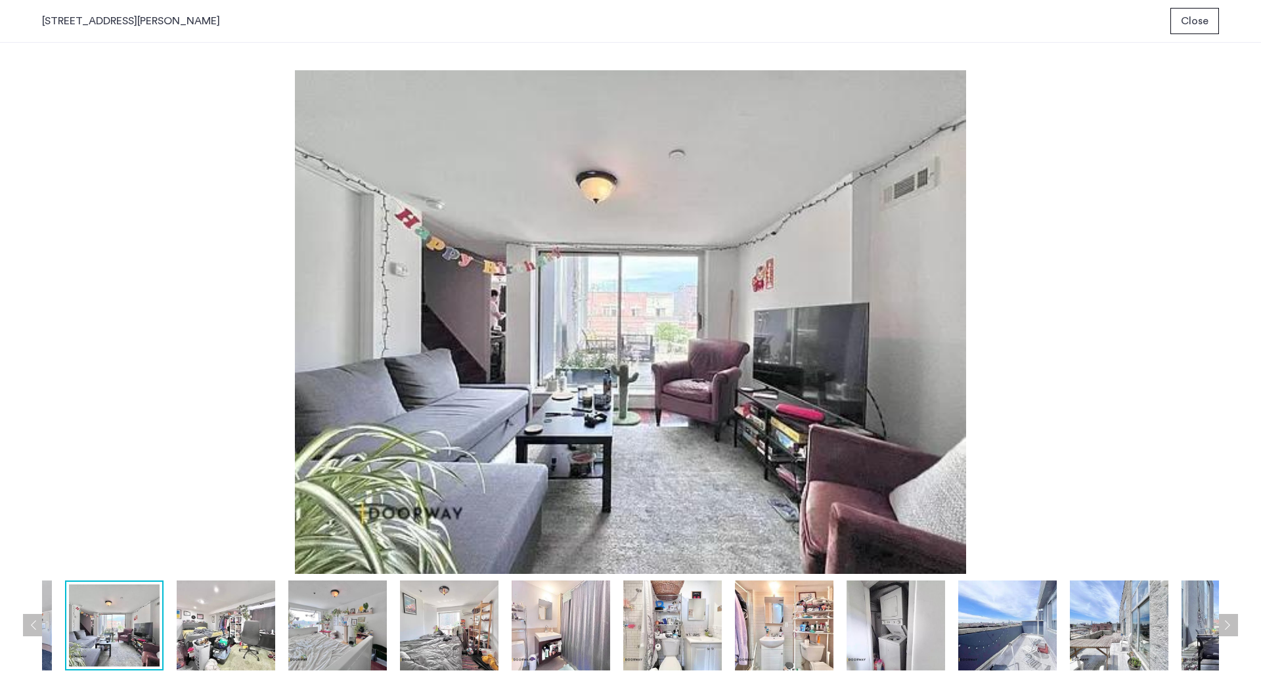
click at [971, 626] on img at bounding box center [1007, 625] width 98 height 90
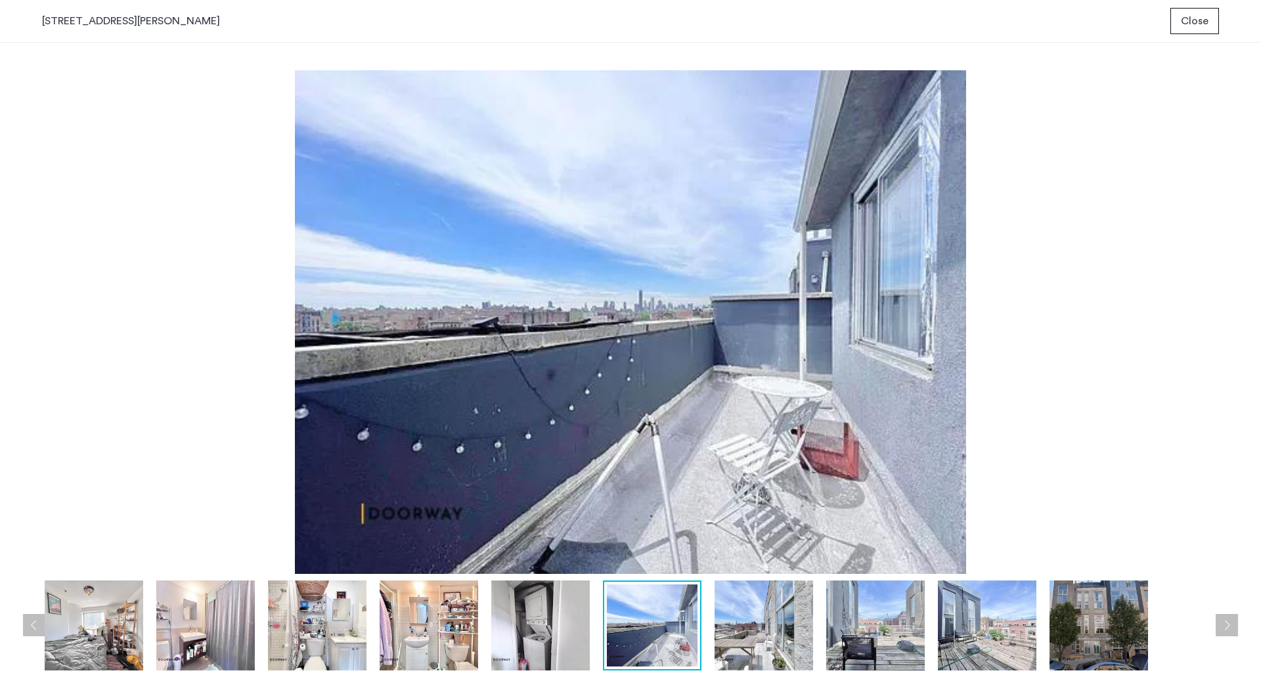
click at [978, 625] on img at bounding box center [987, 625] width 98 height 90
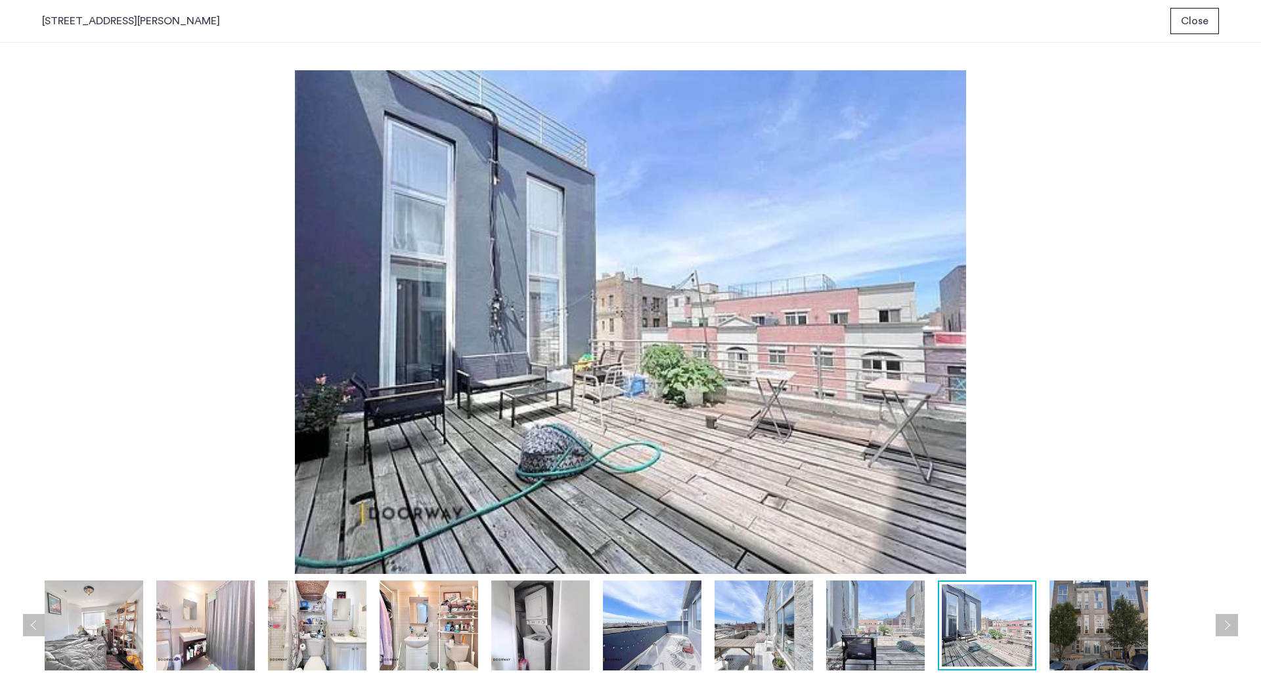
click at [1062, 629] on img at bounding box center [1098, 625] width 98 height 90
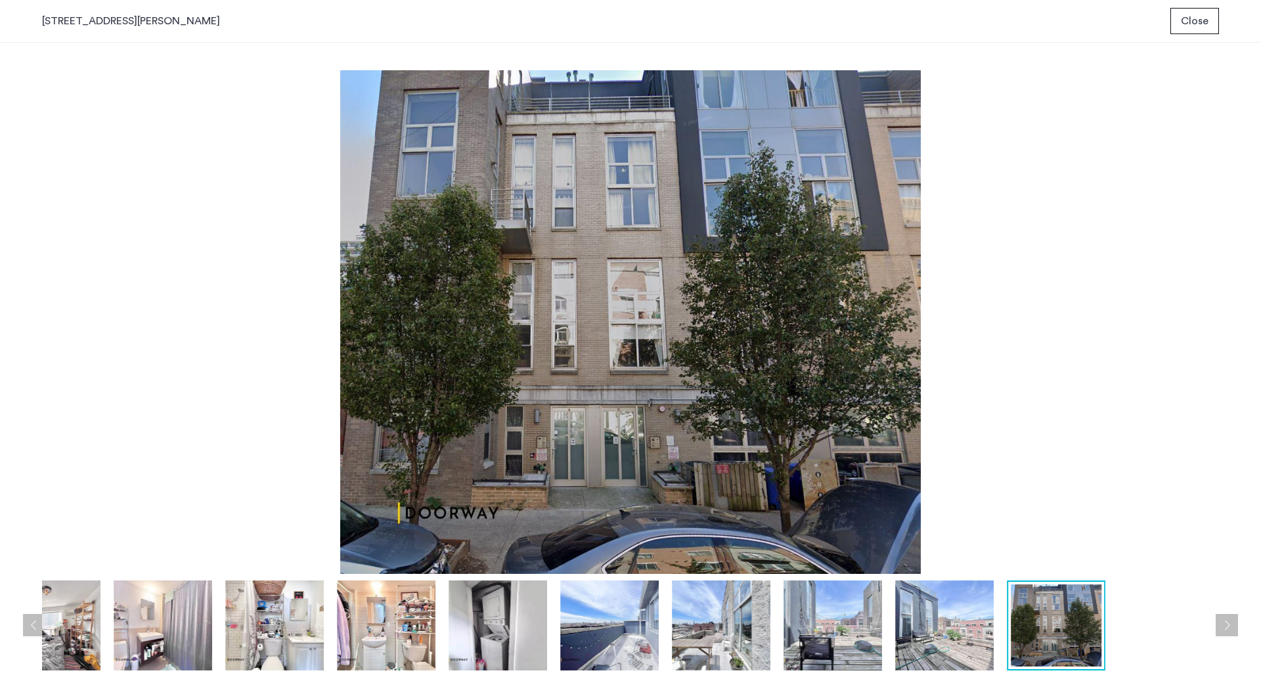
drag, startPoint x: 1059, startPoint y: 629, endPoint x: 691, endPoint y: 620, distance: 367.8
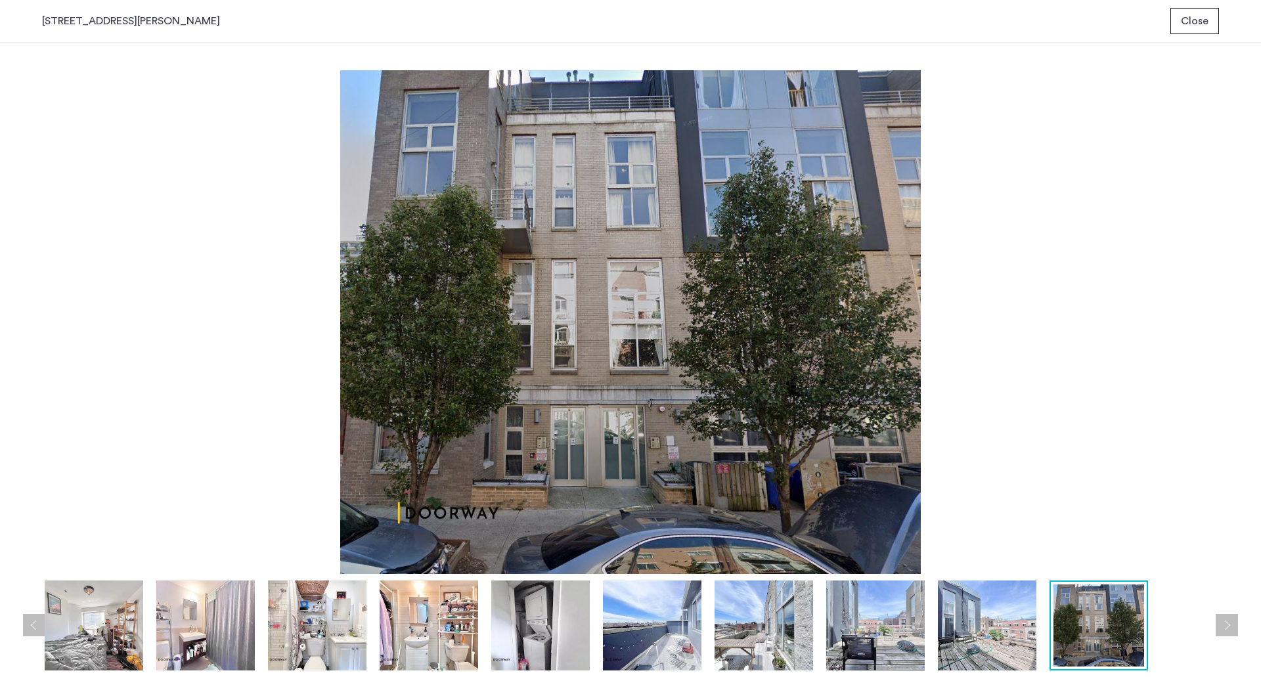
click at [1196, 32] on button "Close" at bounding box center [1194, 21] width 49 height 26
